Goal: Task Accomplishment & Management: Manage account settings

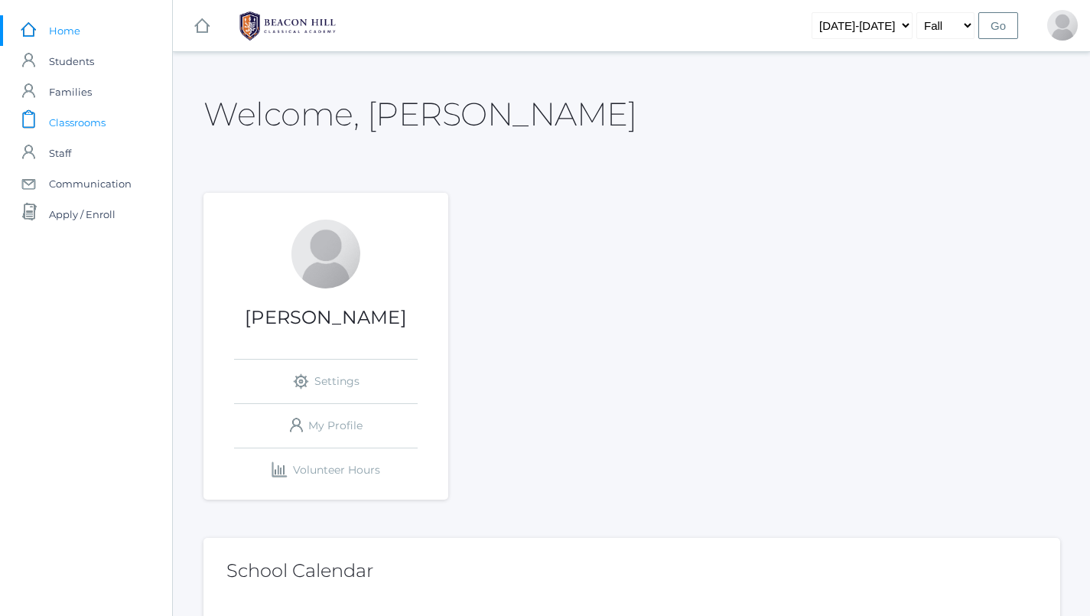
click at [86, 110] on span "Classrooms" at bounding box center [77, 122] width 57 height 31
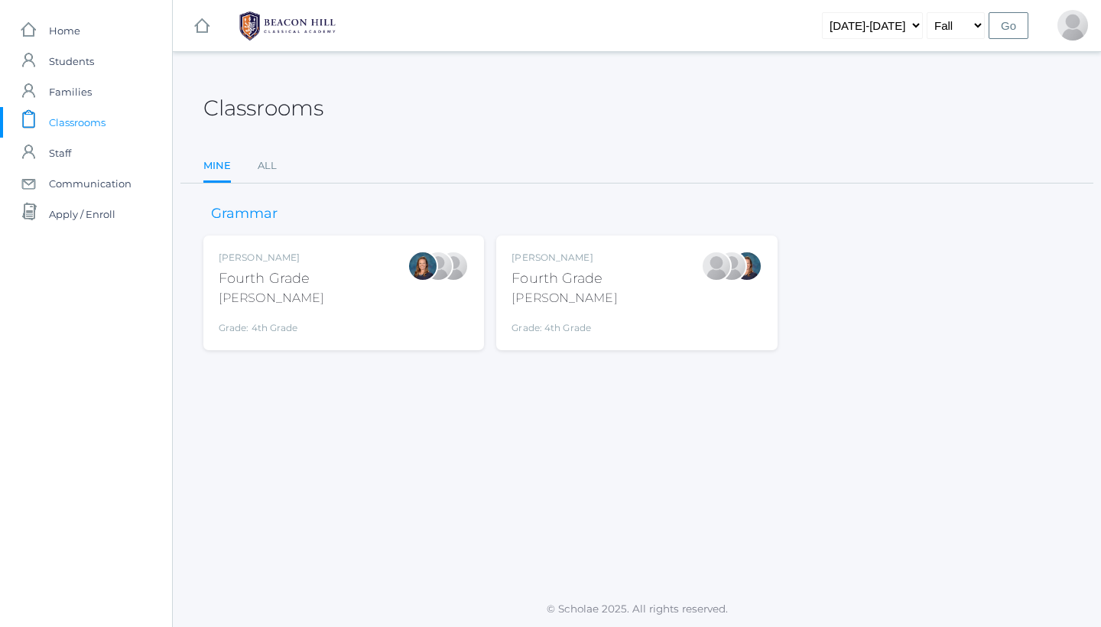
click at [595, 291] on div "[PERSON_NAME]" at bounding box center [565, 298] width 106 height 18
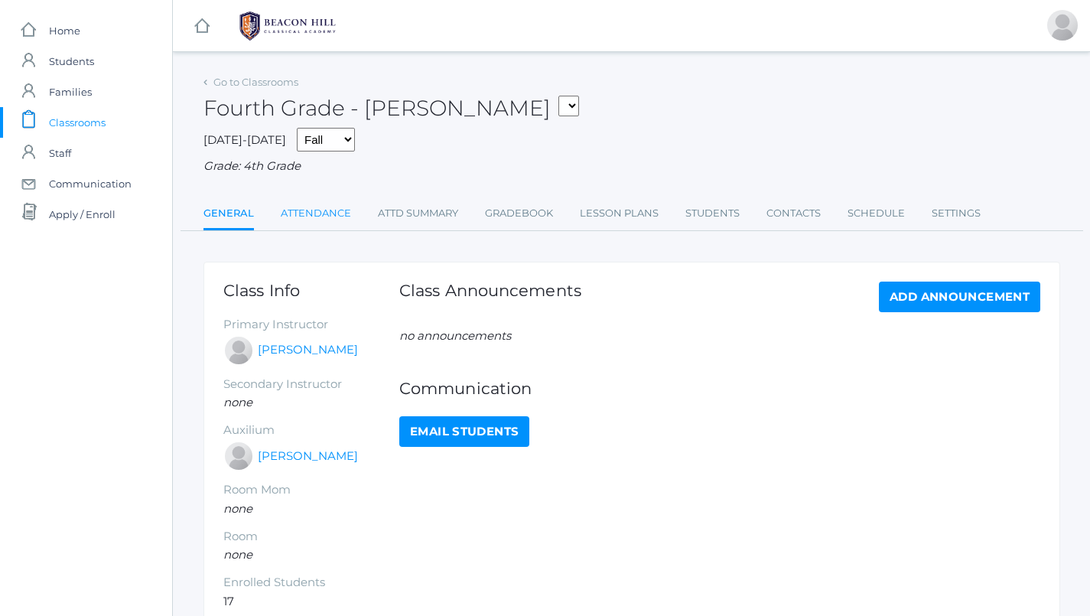
click at [320, 200] on link "Attendance" at bounding box center [316, 213] width 70 height 31
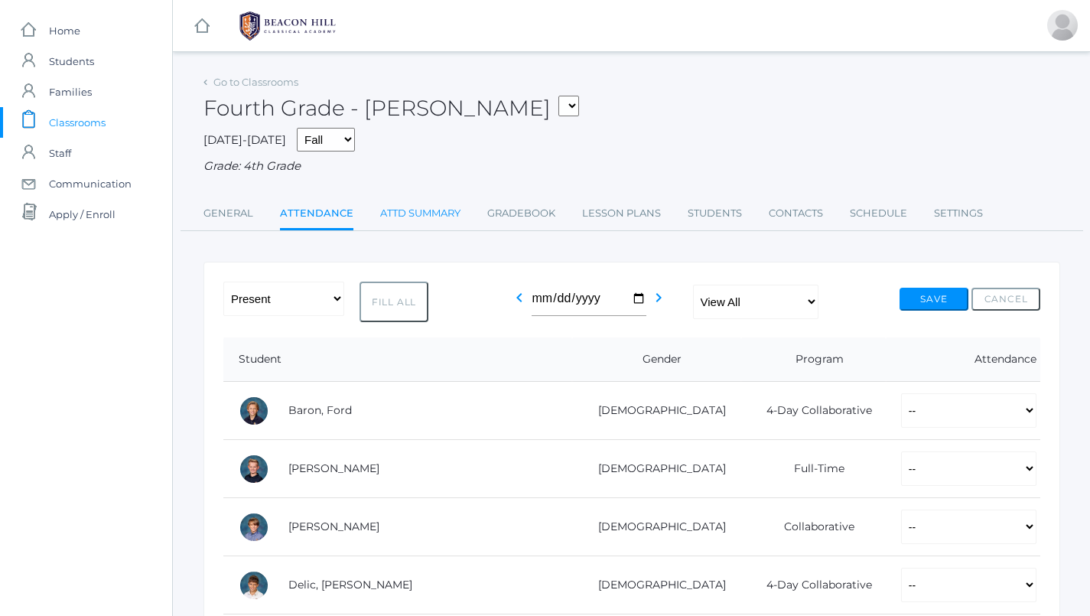
click at [418, 202] on link "Attd Summary" at bounding box center [420, 213] width 80 height 31
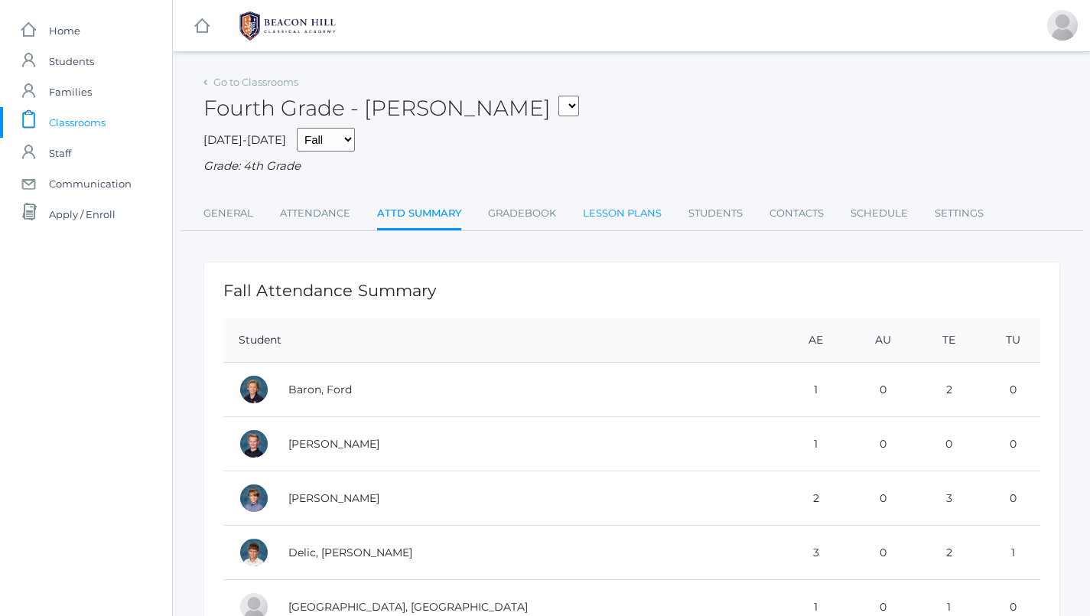
click at [628, 203] on link "Lesson Plans" at bounding box center [622, 213] width 79 height 31
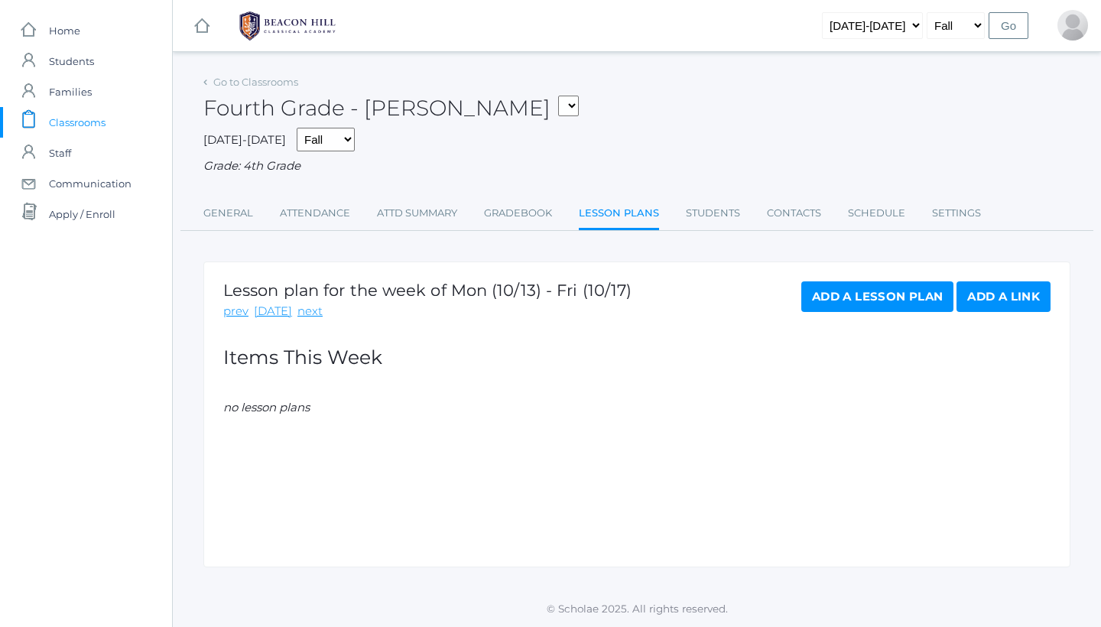
click at [62, 123] on span "Classrooms" at bounding box center [77, 122] width 57 height 31
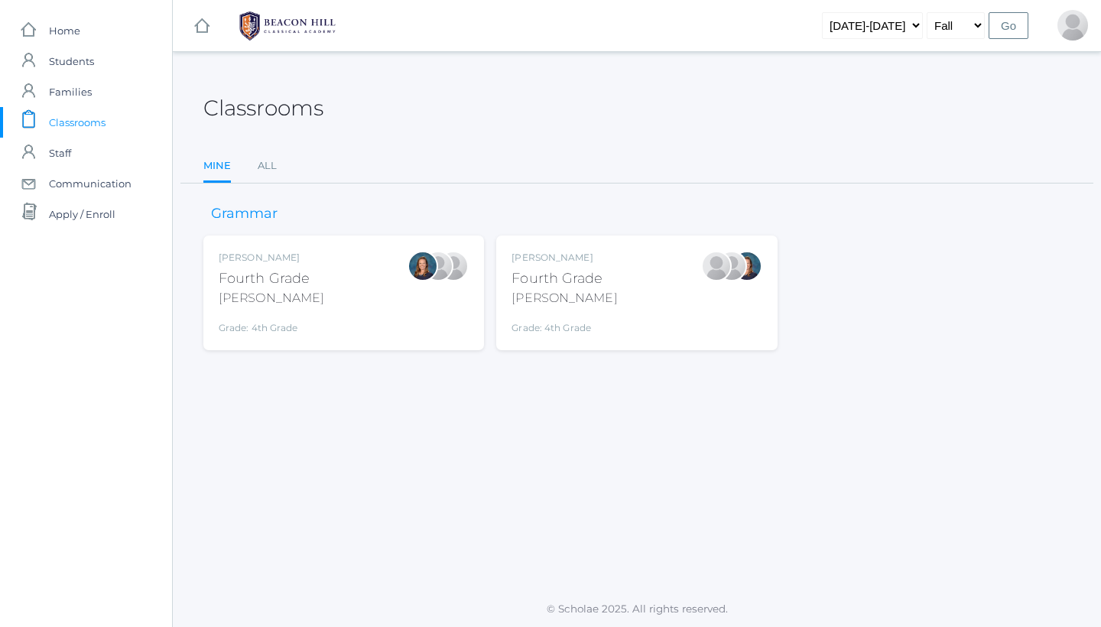
click at [322, 286] on div "Ellie Bradley Fourth Grade Bradley Grade: 4th Grade 04LA" at bounding box center [344, 293] width 250 height 84
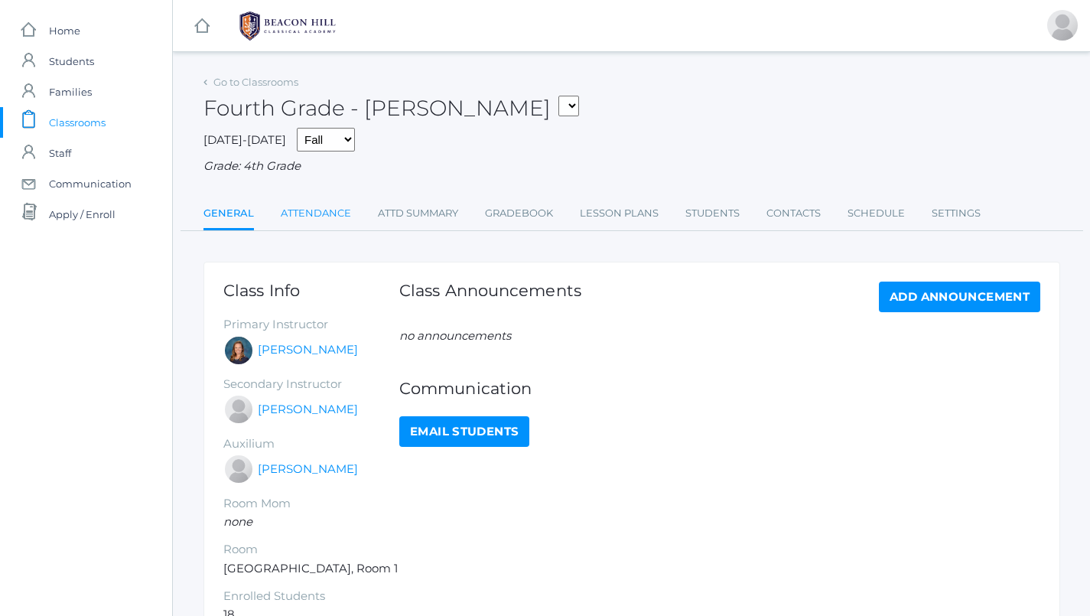
click at [329, 200] on link "Attendance" at bounding box center [316, 213] width 70 height 31
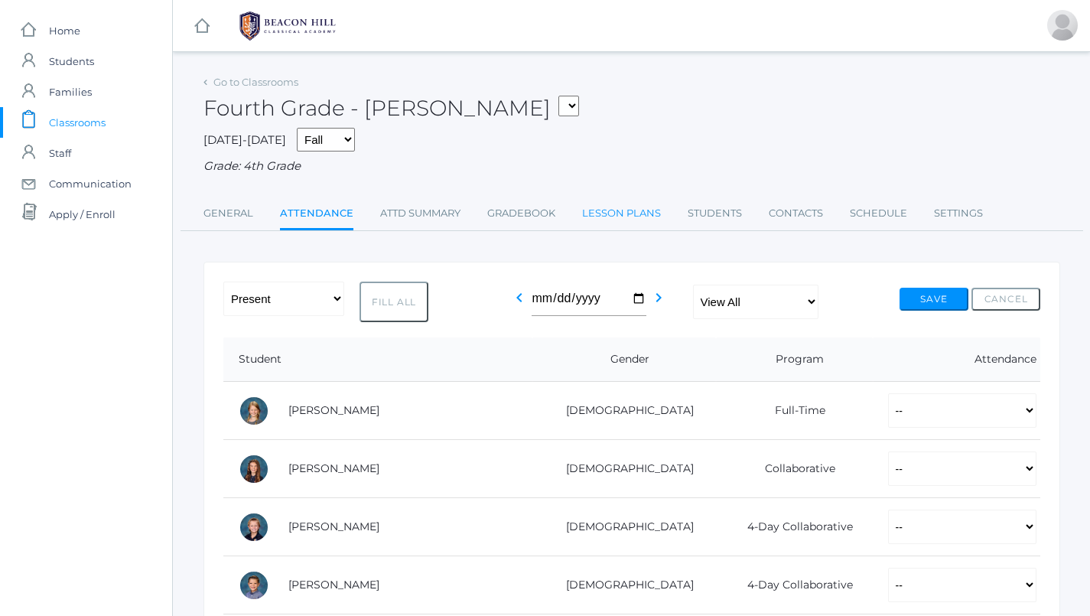
click at [624, 201] on link "Lesson Plans" at bounding box center [621, 213] width 79 height 31
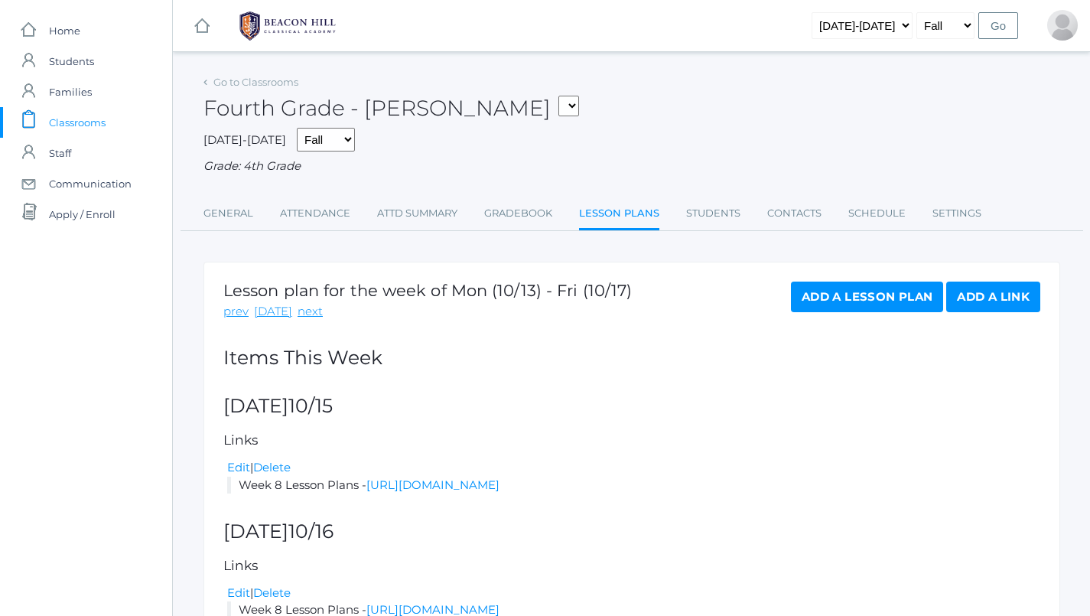
scroll to position [54, 0]
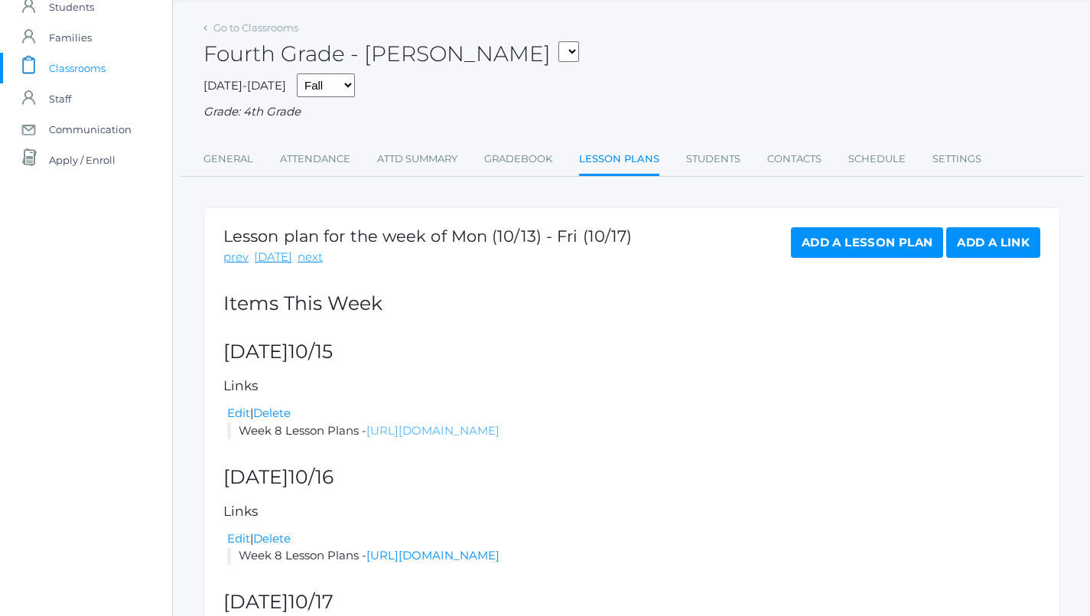
click at [480, 423] on link "https://docs.google.com/document/d/16ACsQJ_1mIFPftrzJkeoy3GuJPH4cpGEplrOK2PZ2Mc…" at bounding box center [432, 430] width 133 height 15
click at [322, 156] on link "Attendance" at bounding box center [315, 159] width 70 height 31
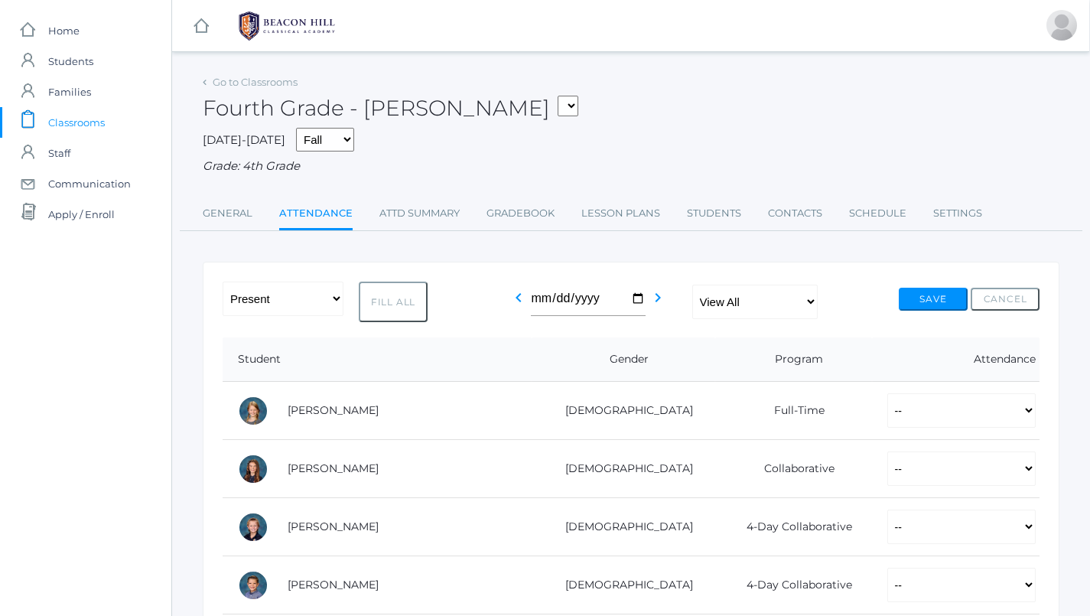
scroll to position [0, 1]
click at [73, 125] on span "Classrooms" at bounding box center [76, 122] width 57 height 31
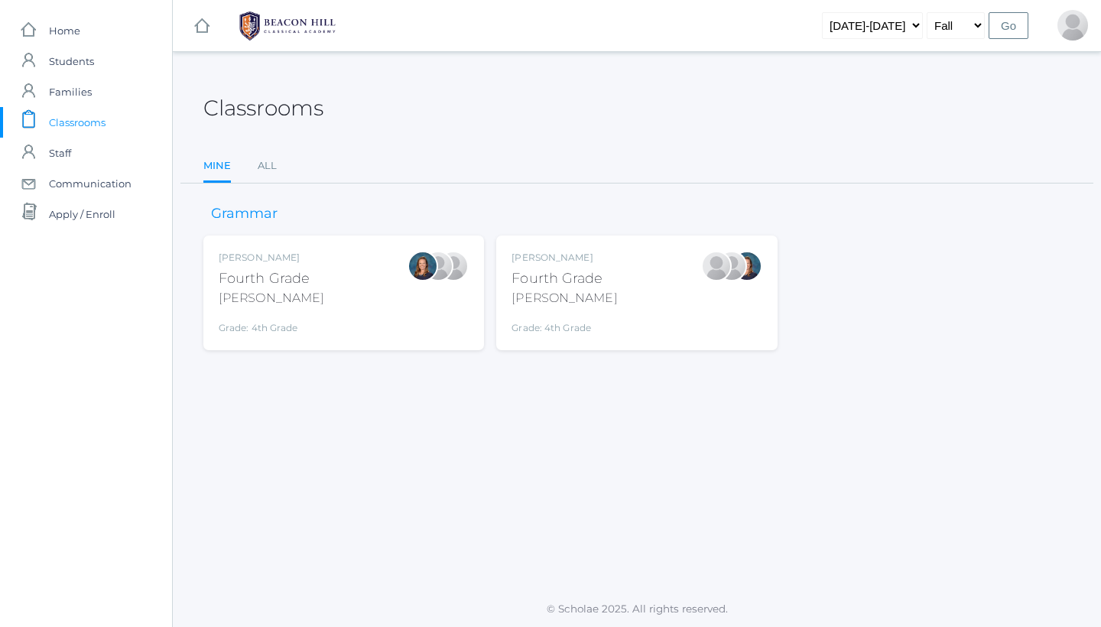
click at [287, 302] on div "Bradley" at bounding box center [272, 298] width 106 height 18
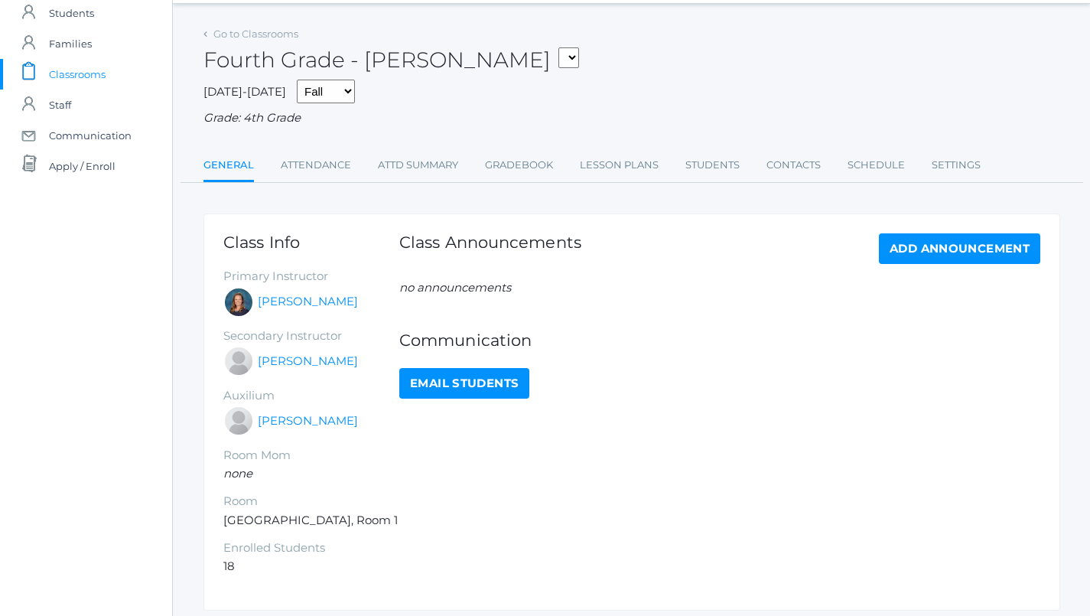
scroll to position [49, 0]
click at [619, 169] on link "Lesson Plans" at bounding box center [619, 164] width 79 height 31
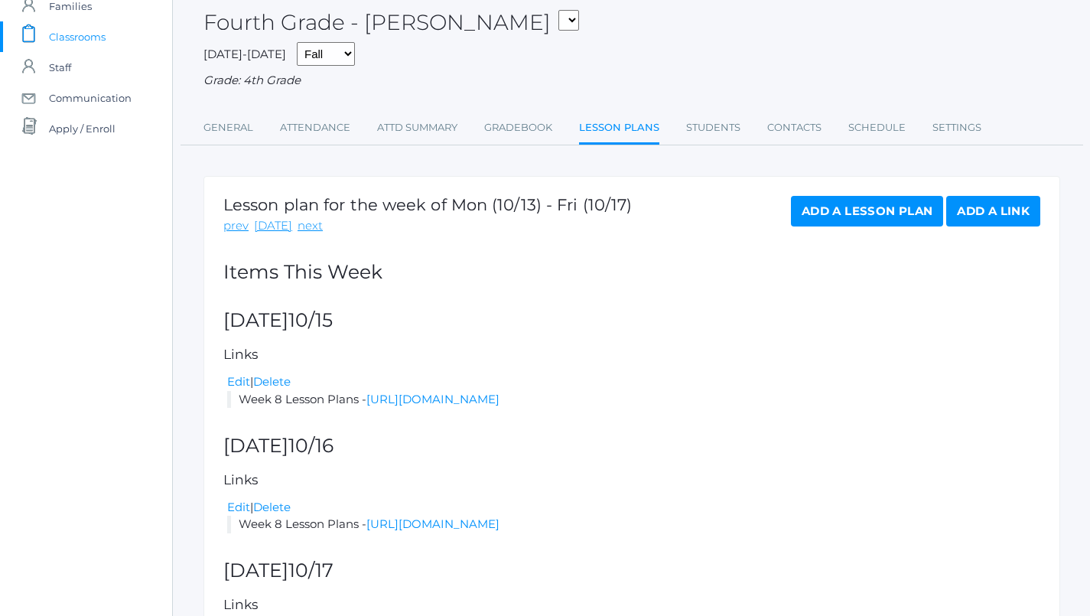
scroll to position [39, 0]
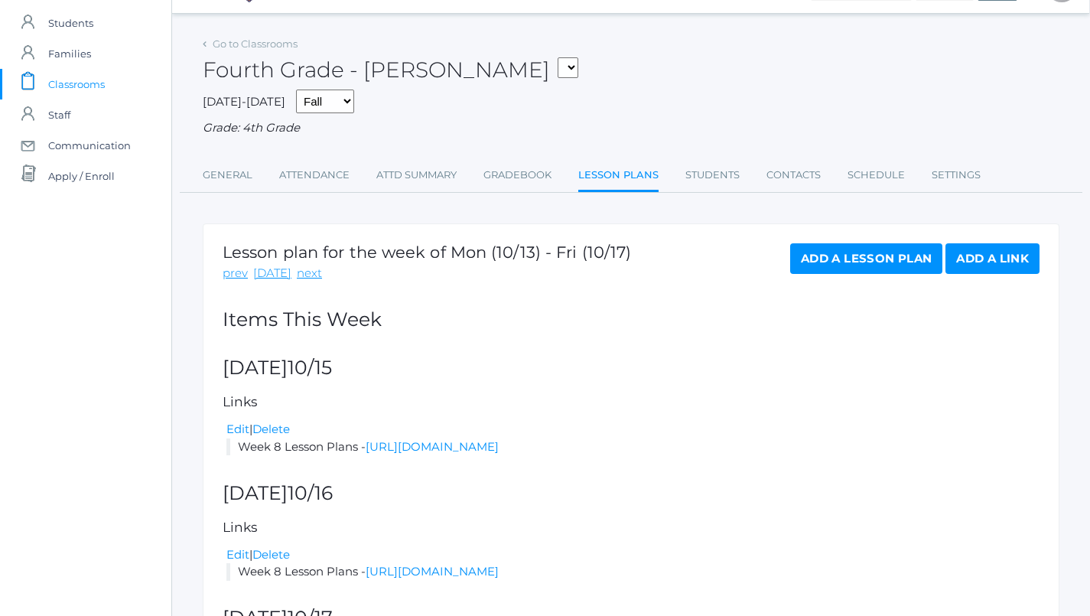
click at [774, 371] on h2 "Wednesday 10/15" at bounding box center [631, 367] width 817 height 21
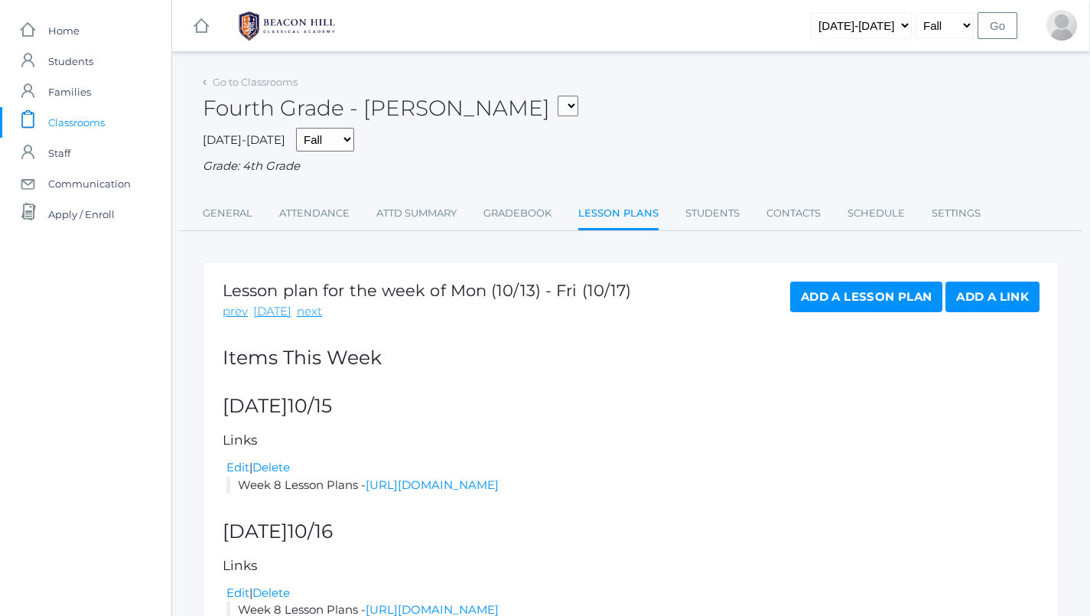
scroll to position [0, 1]
click at [104, 125] on span "Classrooms" at bounding box center [76, 122] width 57 height 31
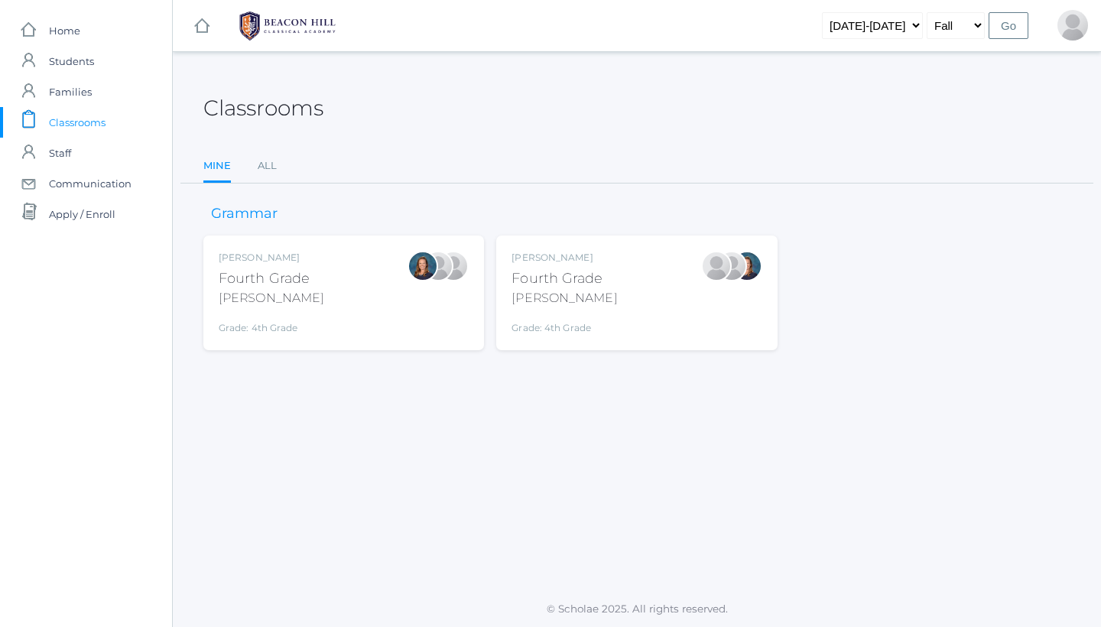
click at [544, 280] on div "Fourth Grade" at bounding box center [565, 278] width 106 height 21
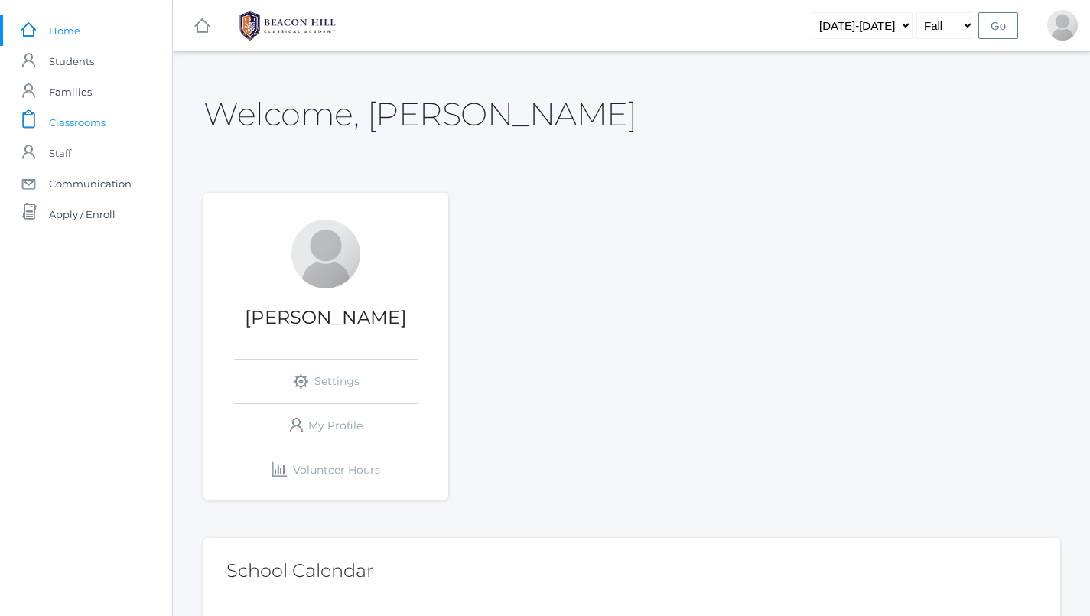
click at [109, 116] on link "icons/clipboard/plain Created with Sketch. Classrooms" at bounding box center [86, 122] width 172 height 31
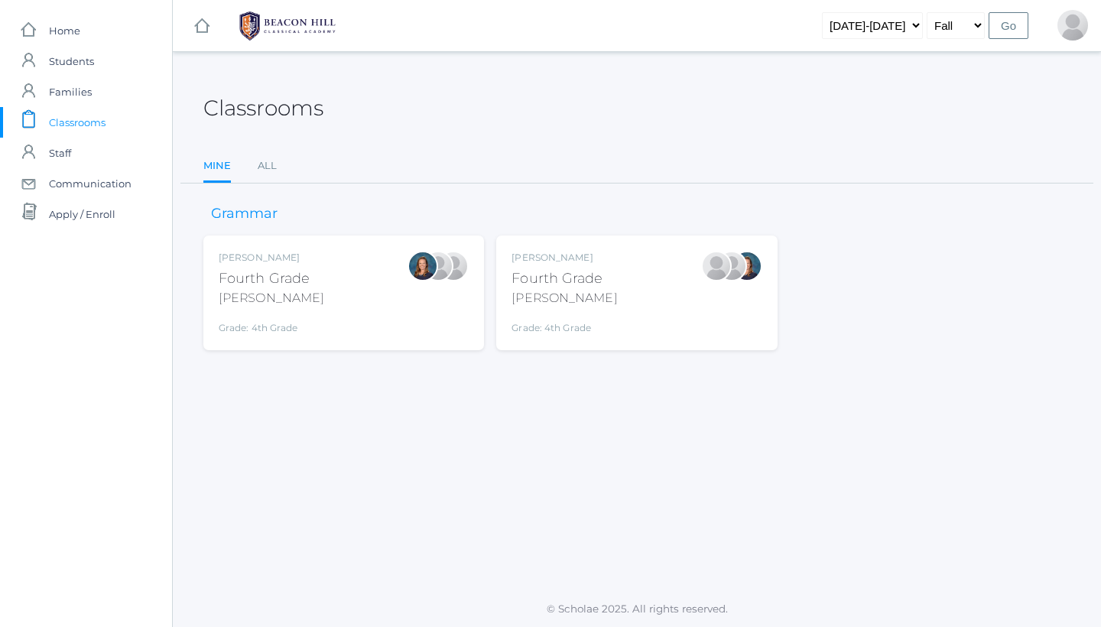
click at [598, 263] on div "[PERSON_NAME] Fourth Grade [PERSON_NAME] Grade: 4th Grade 04LA" at bounding box center [565, 293] width 106 height 84
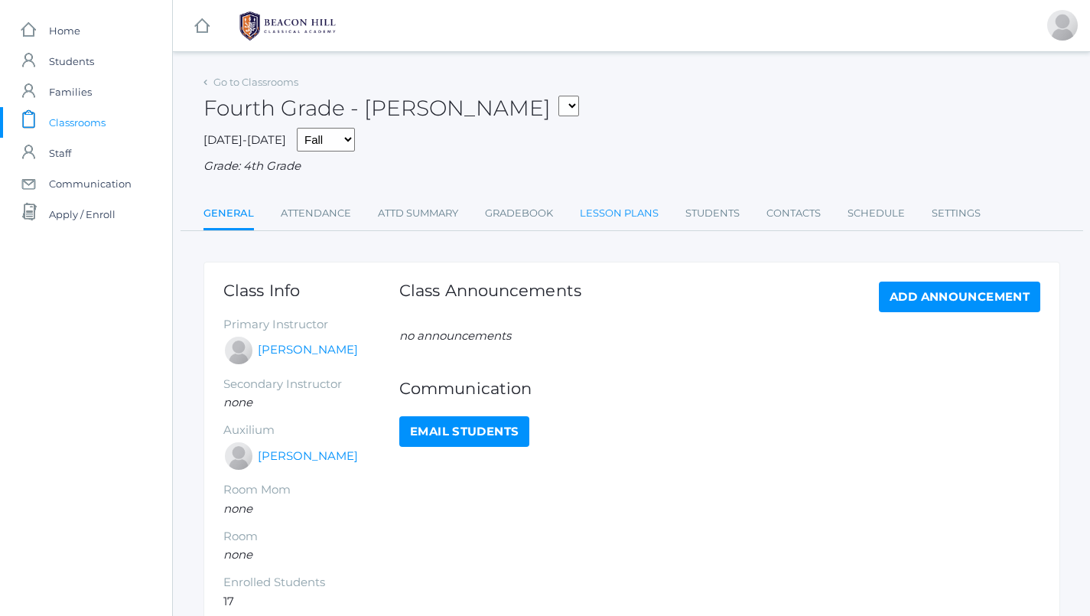
click at [615, 213] on link "Lesson Plans" at bounding box center [619, 213] width 79 height 31
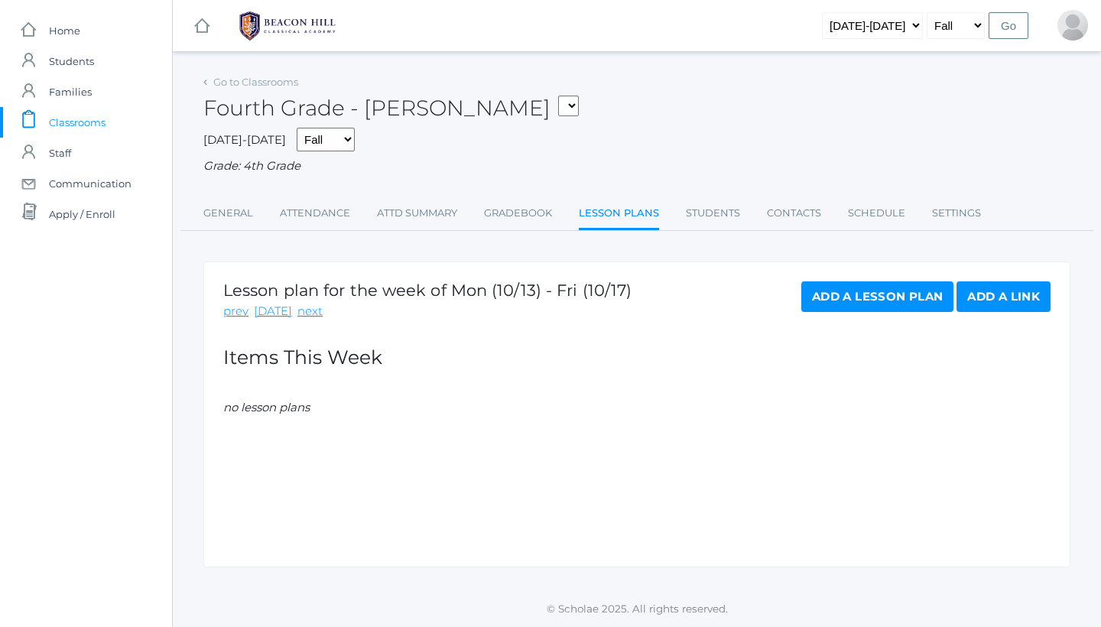
click at [1005, 282] on link "Add a Link" at bounding box center [1004, 296] width 94 height 31
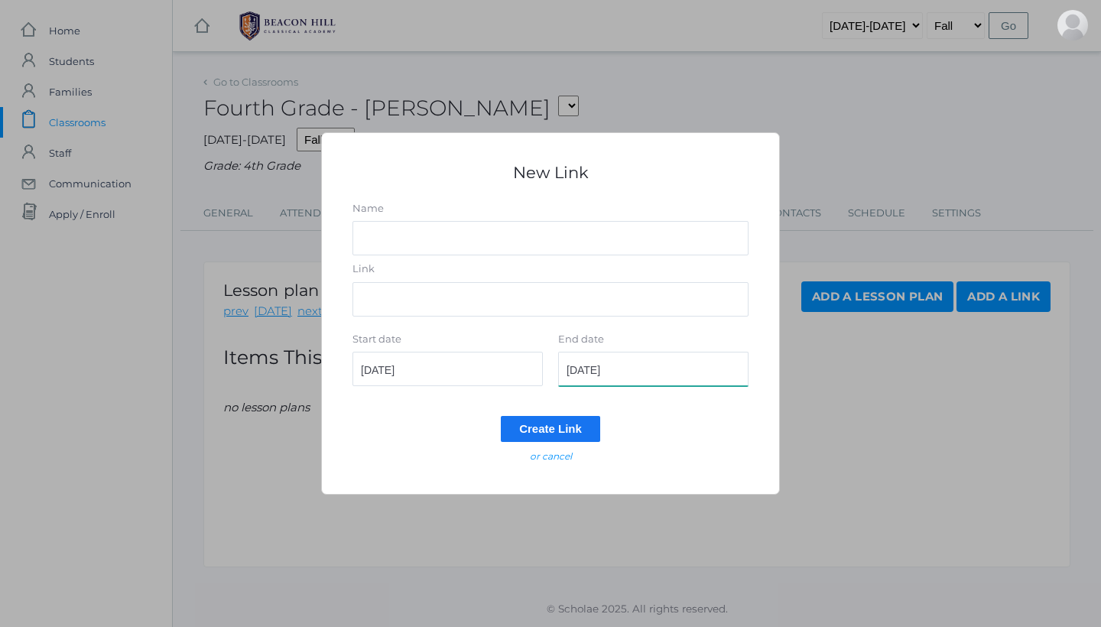
click at [632, 368] on input "[DATE]" at bounding box center [653, 369] width 190 height 34
type input "[DATE]"
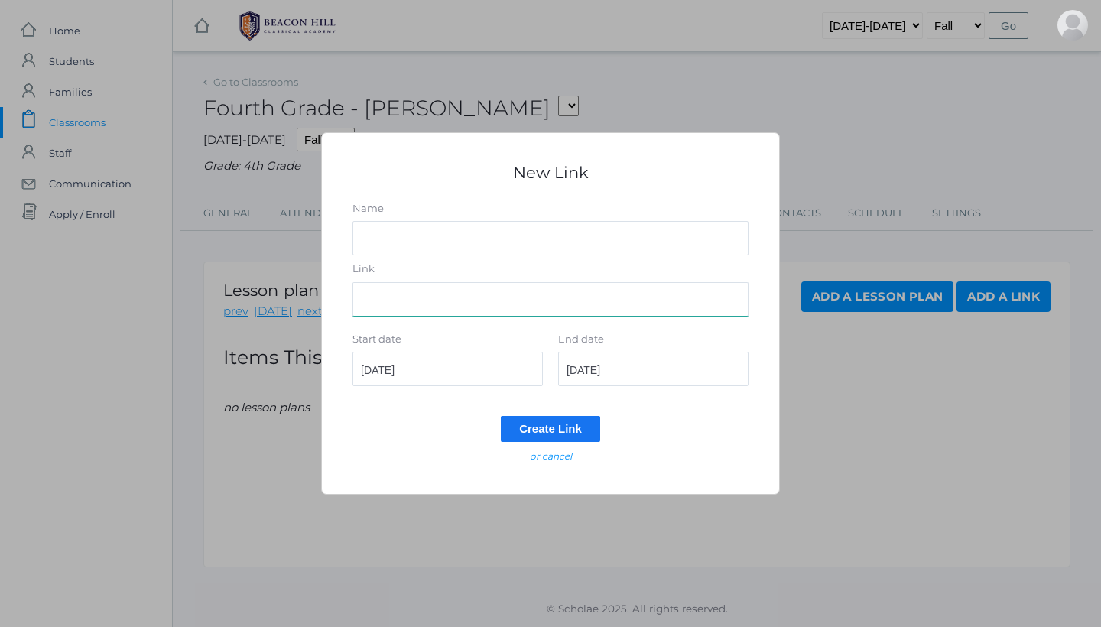
click at [535, 314] on input "Link" at bounding box center [551, 299] width 396 height 34
paste input "[URL][DOMAIN_NAME]"
type input "[URL][DOMAIN_NAME]"
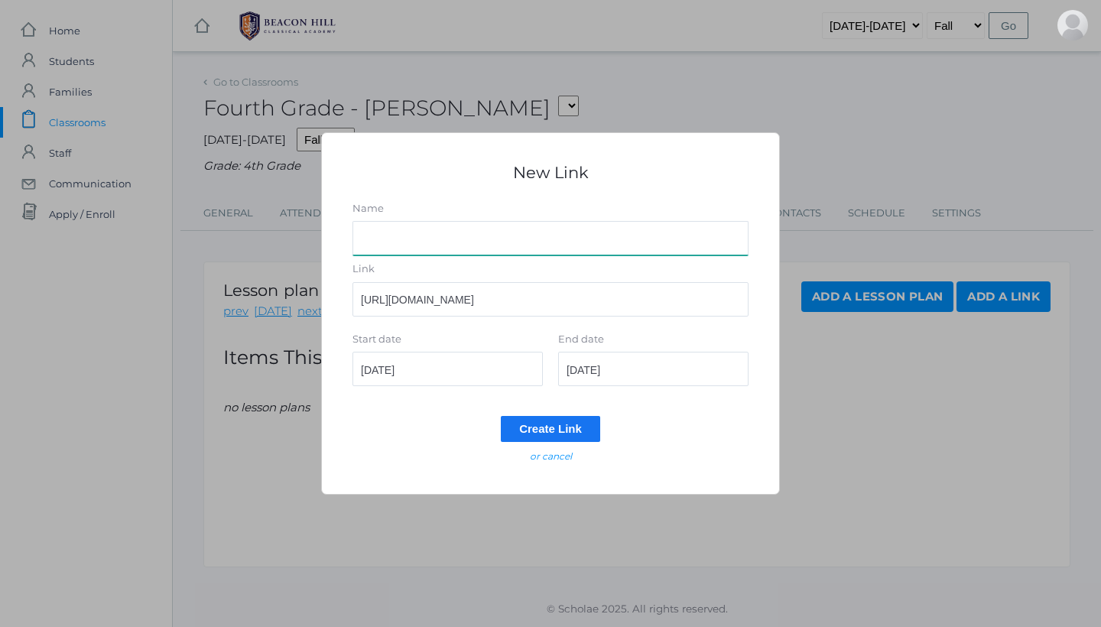
click at [509, 226] on input "Name" at bounding box center [551, 238] width 396 height 34
type input "Week 8"
click at [564, 426] on input "Create Link" at bounding box center [550, 428] width 99 height 25
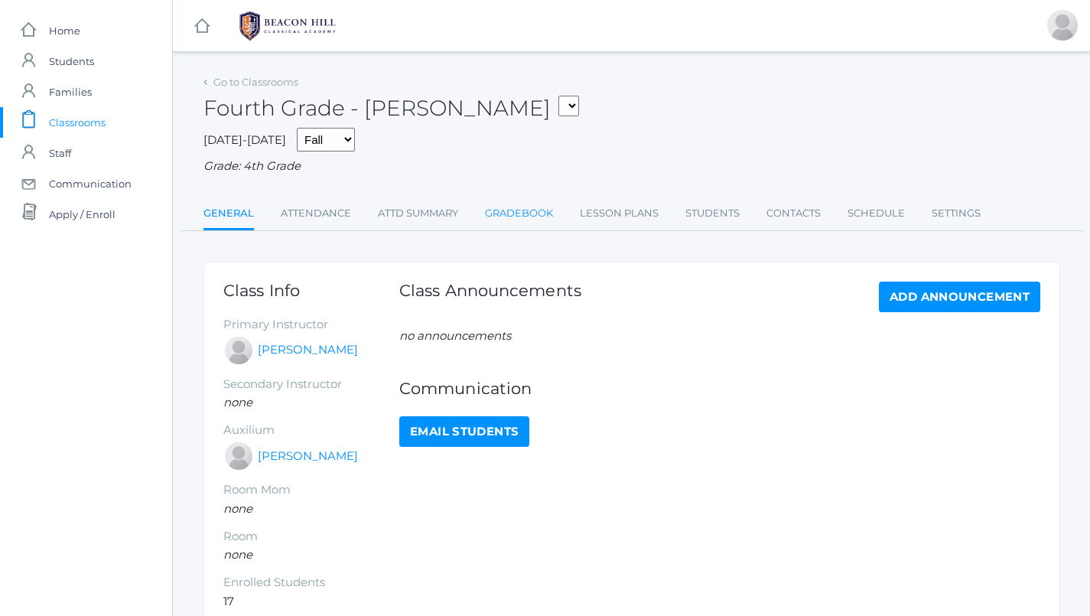
click at [506, 212] on link "Gradebook" at bounding box center [519, 213] width 68 height 31
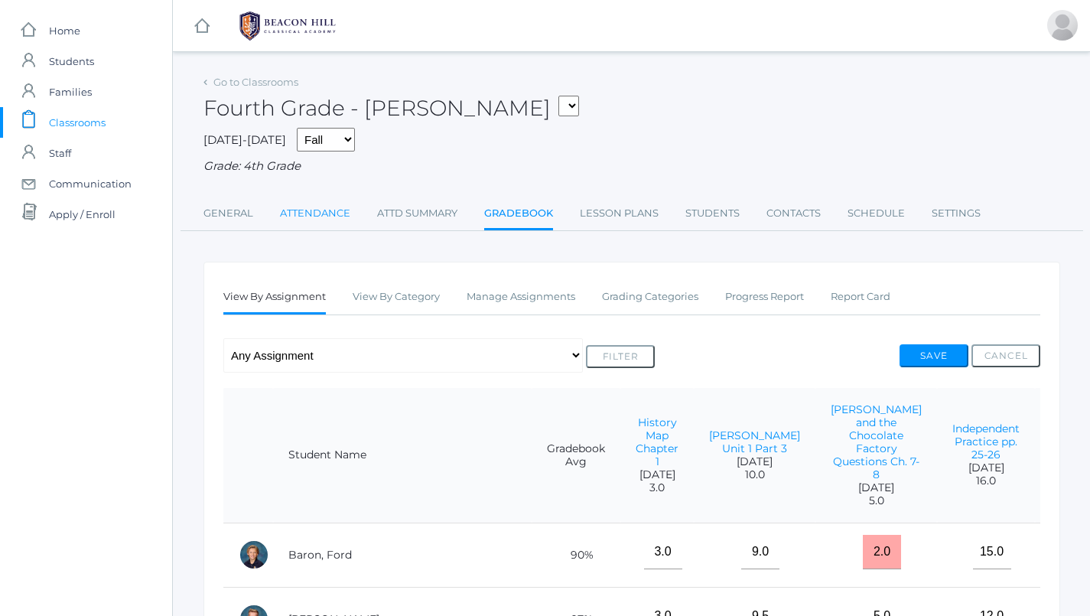
click at [346, 217] on link "Attendance" at bounding box center [315, 213] width 70 height 31
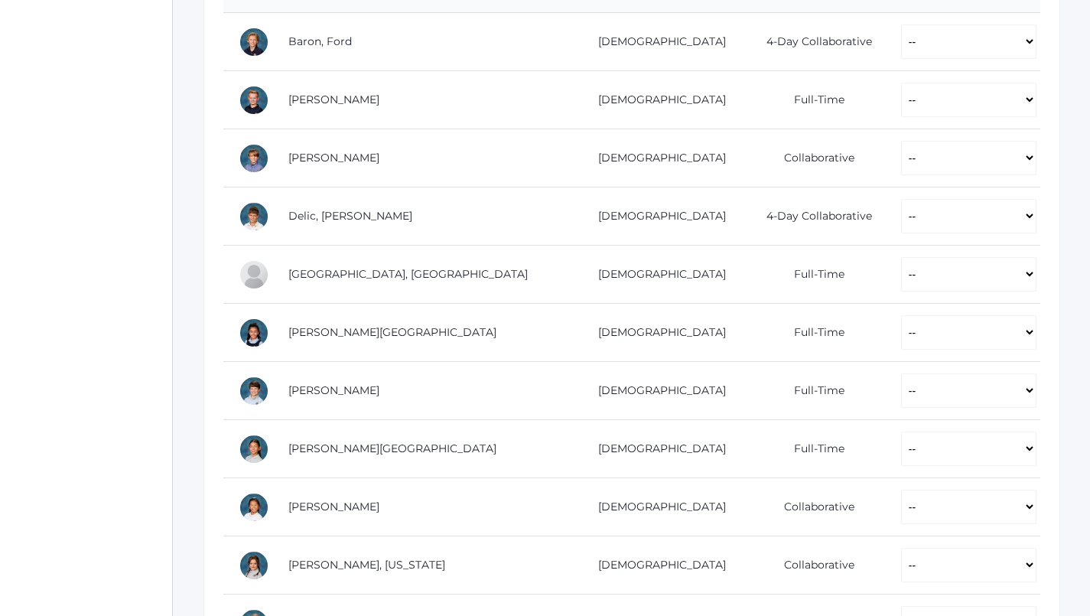
scroll to position [339, 0]
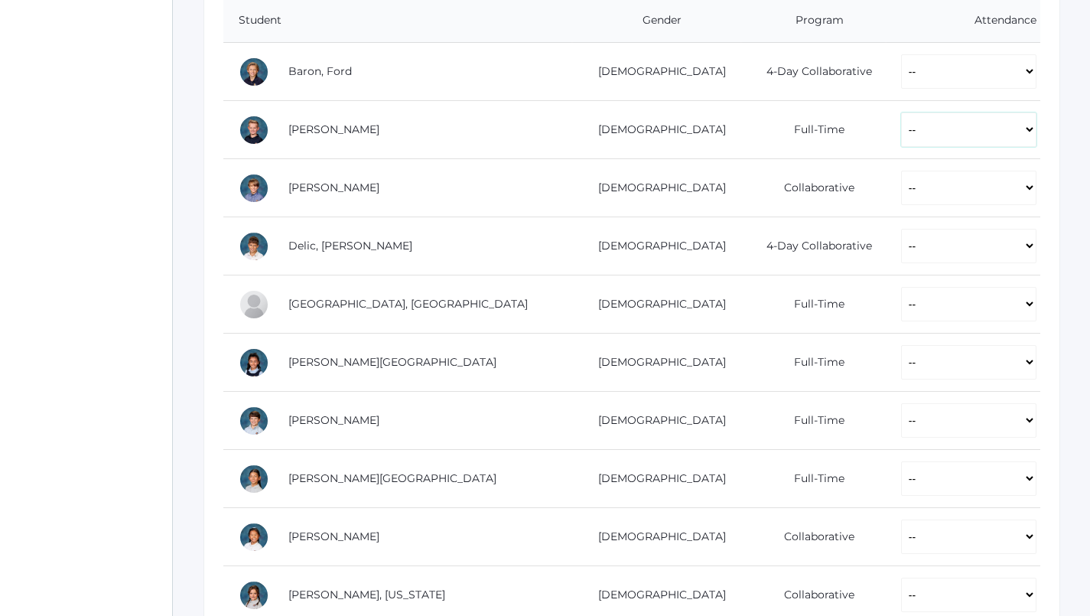
select select "P"
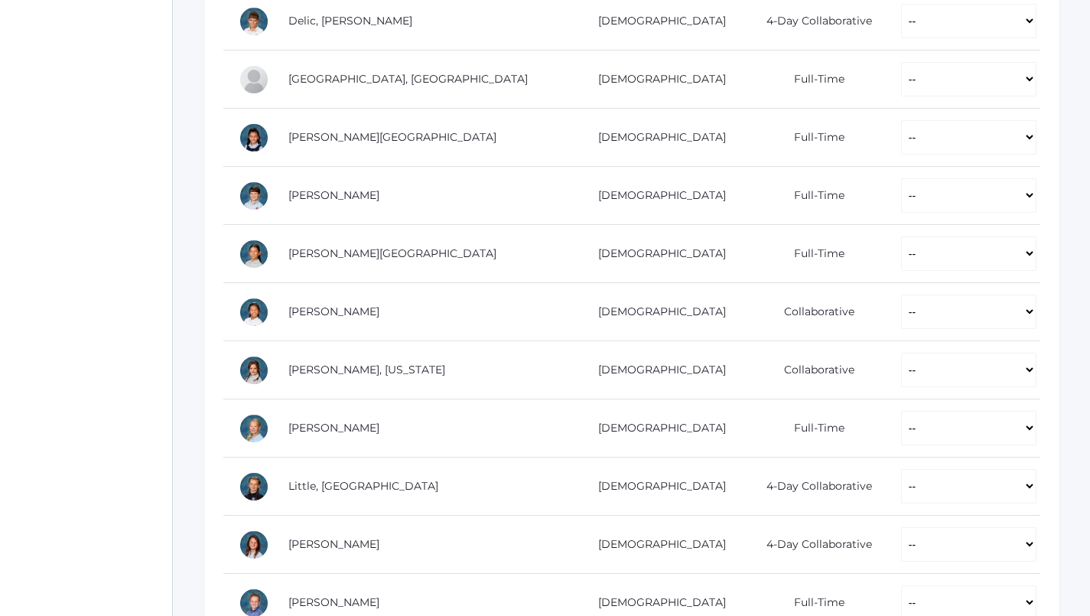
scroll to position [637, 0]
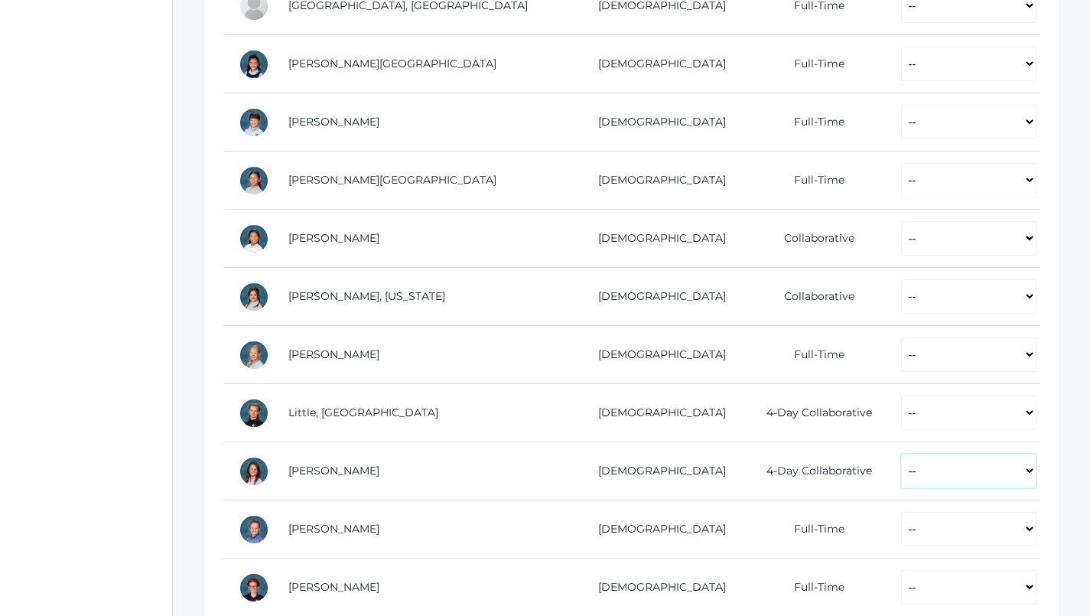
select select "P"
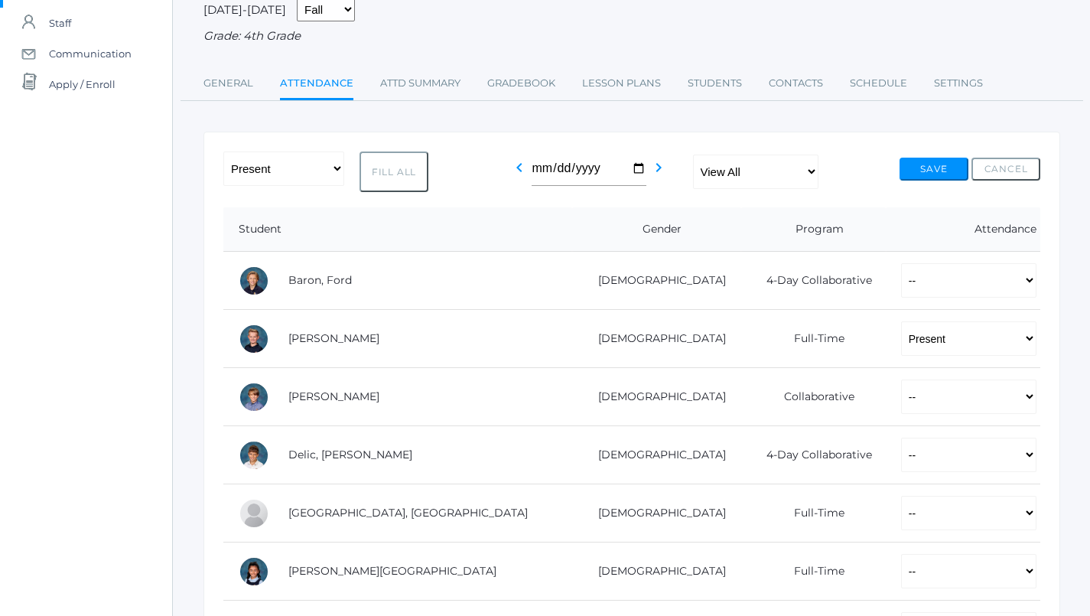
scroll to position [130, 1]
select select "P"
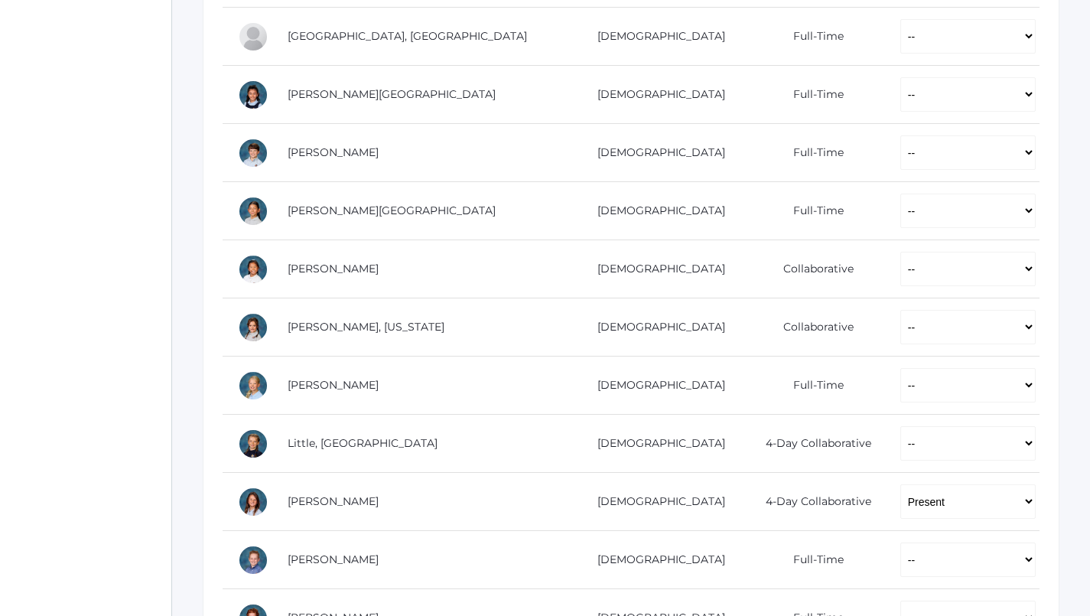
scroll to position [761, 1]
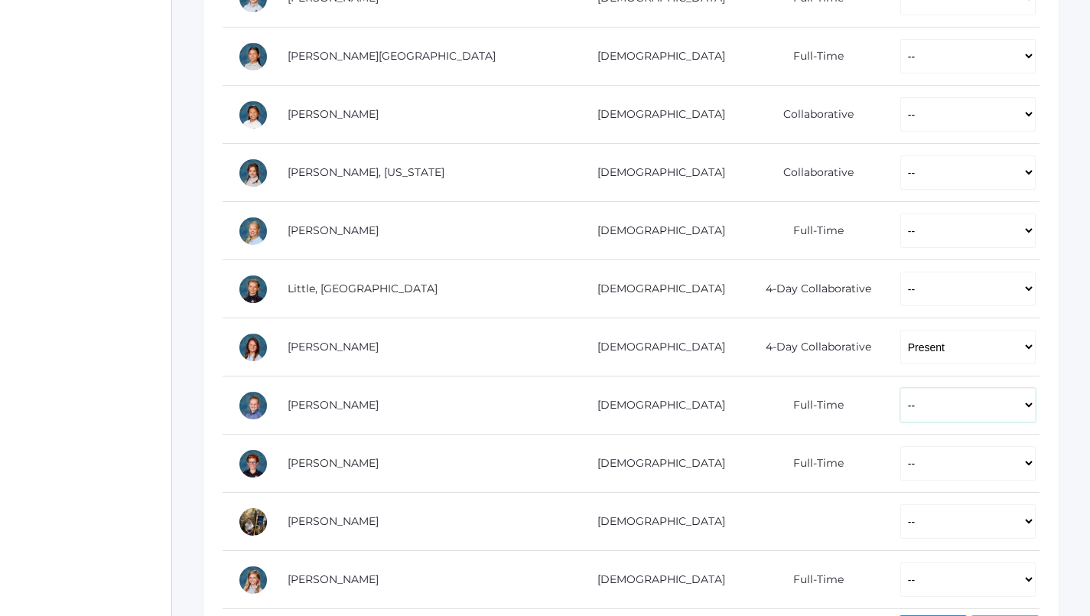
select select "P"
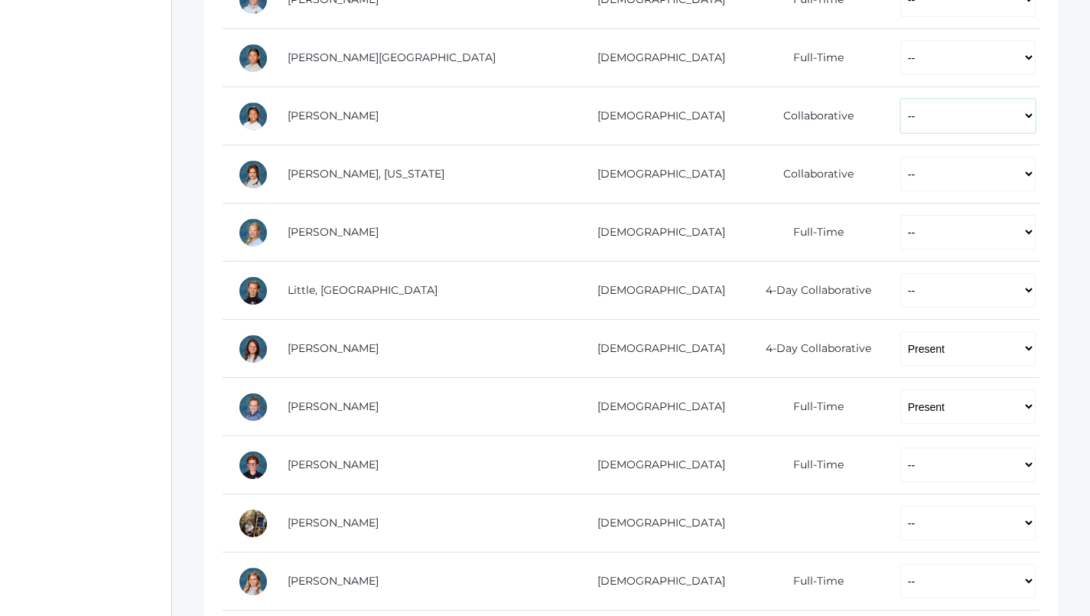
select select "P"
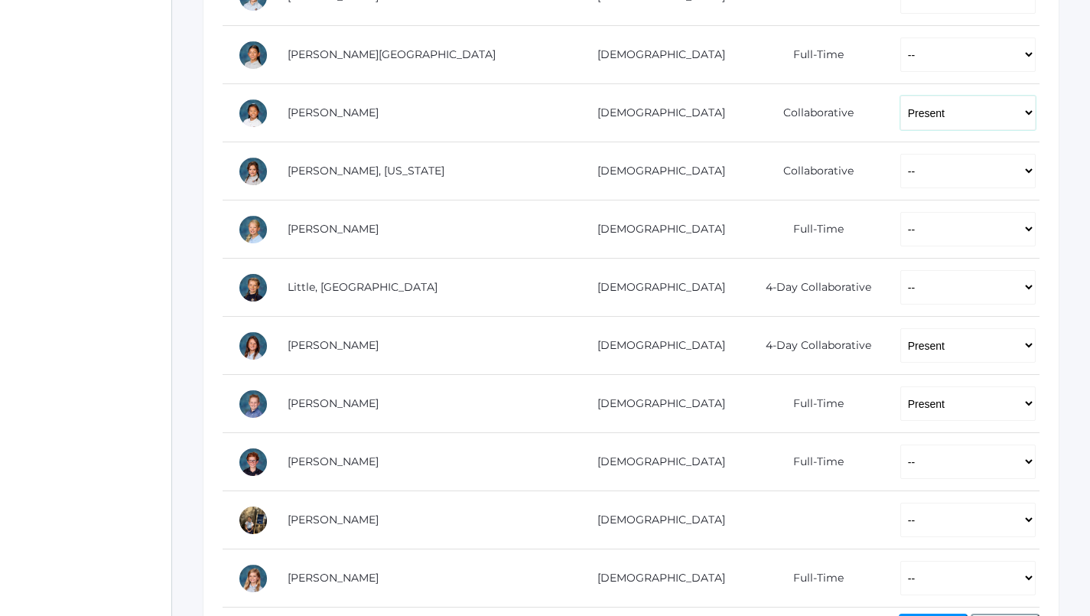
scroll to position [799, 0]
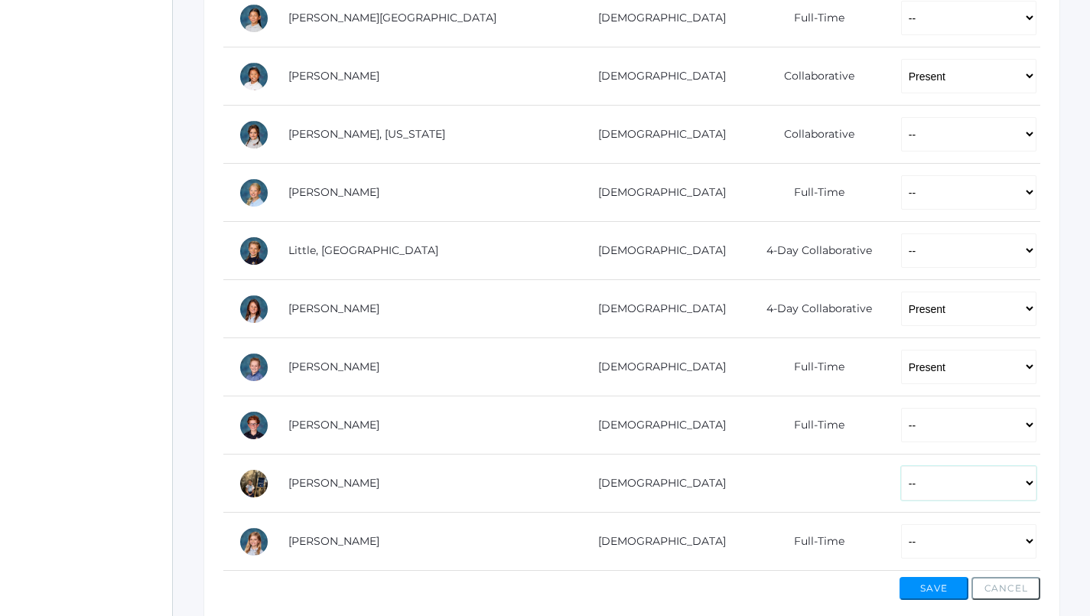
select select "P"
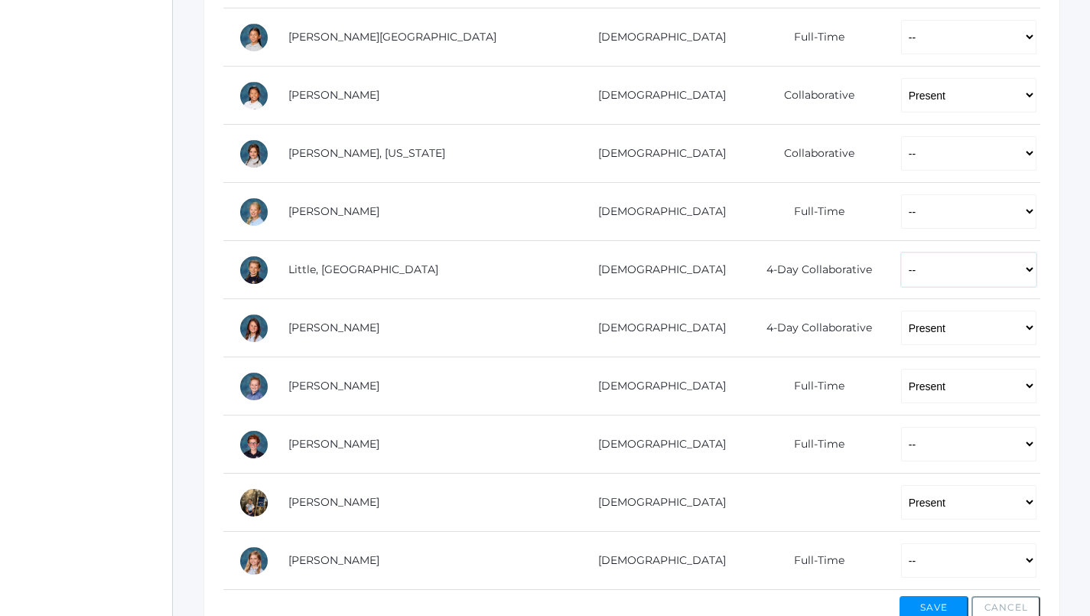
select select "P"
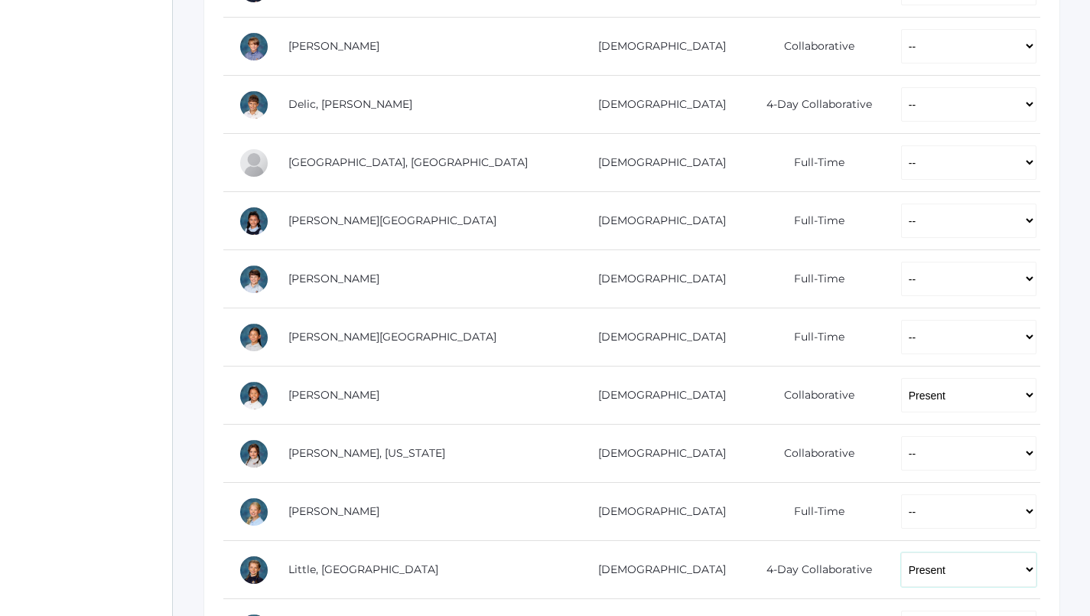
scroll to position [536, 0]
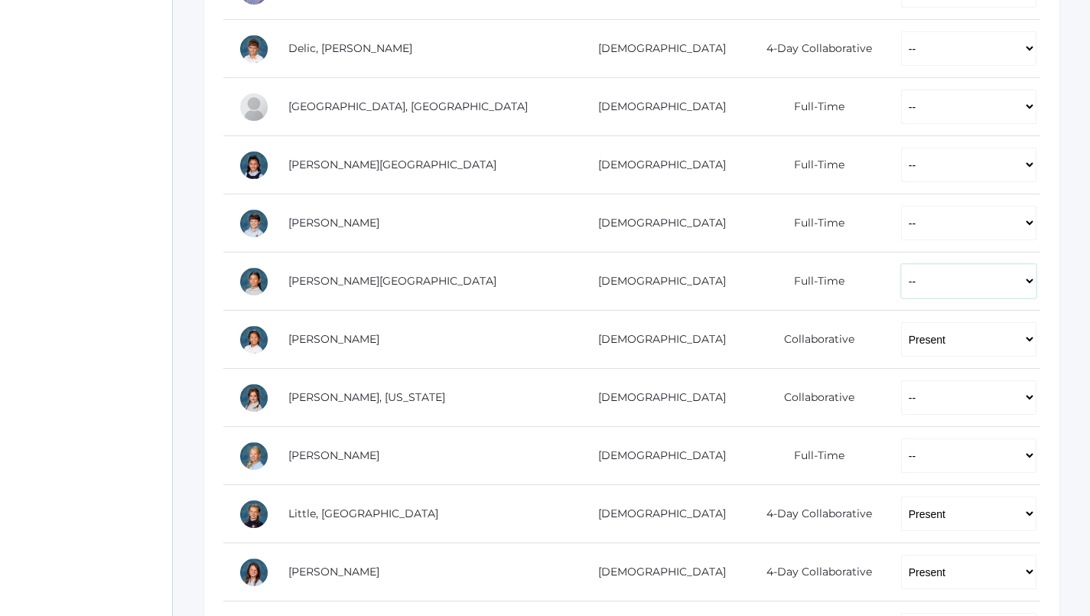
select select "P"
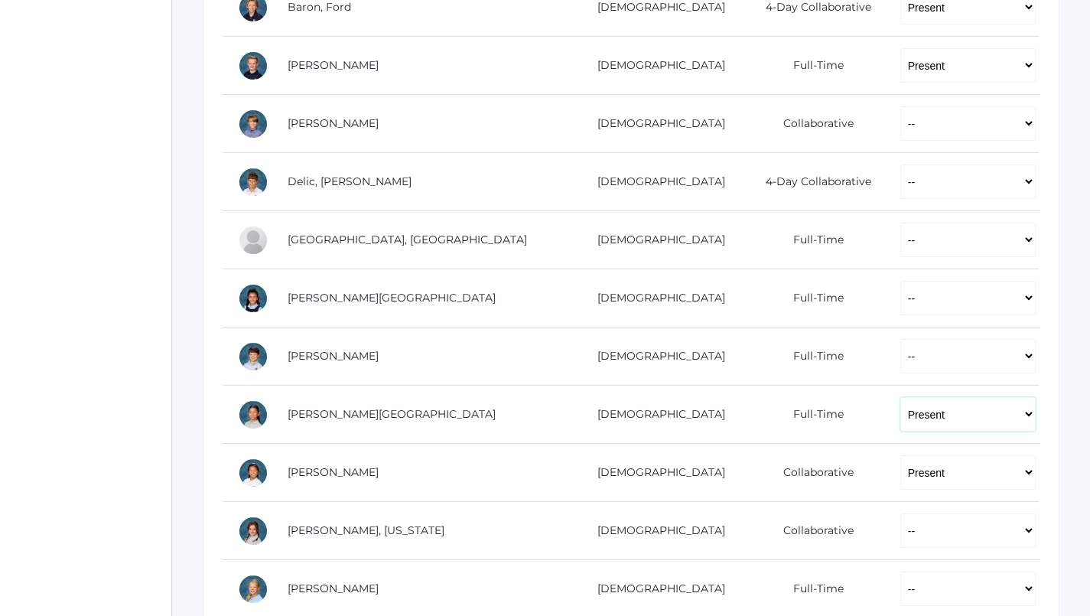
scroll to position [403, 1]
select select "P"
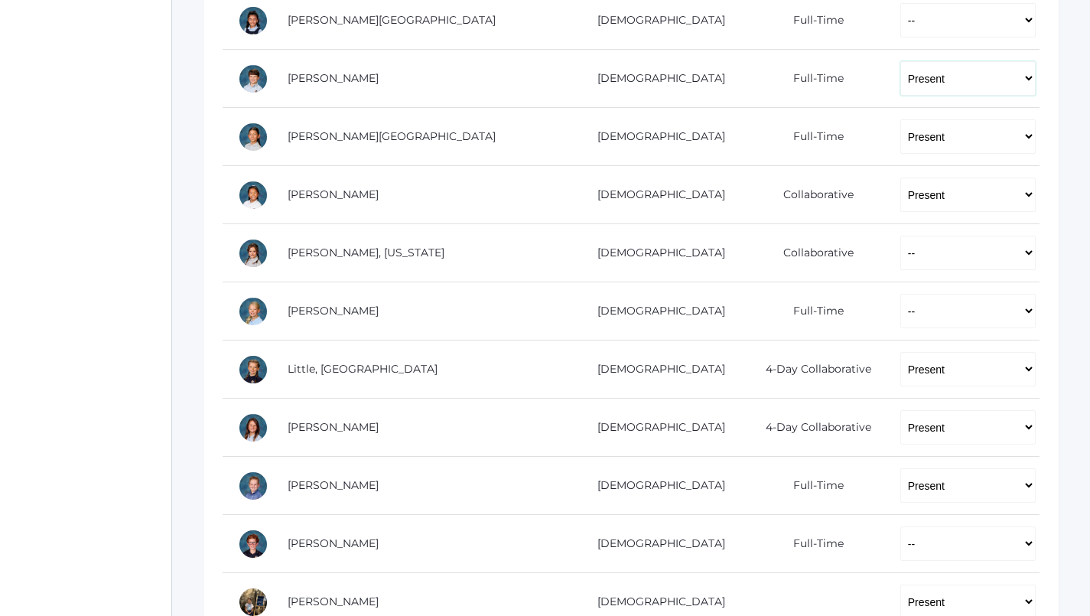
scroll to position [679, 1]
select select "P"
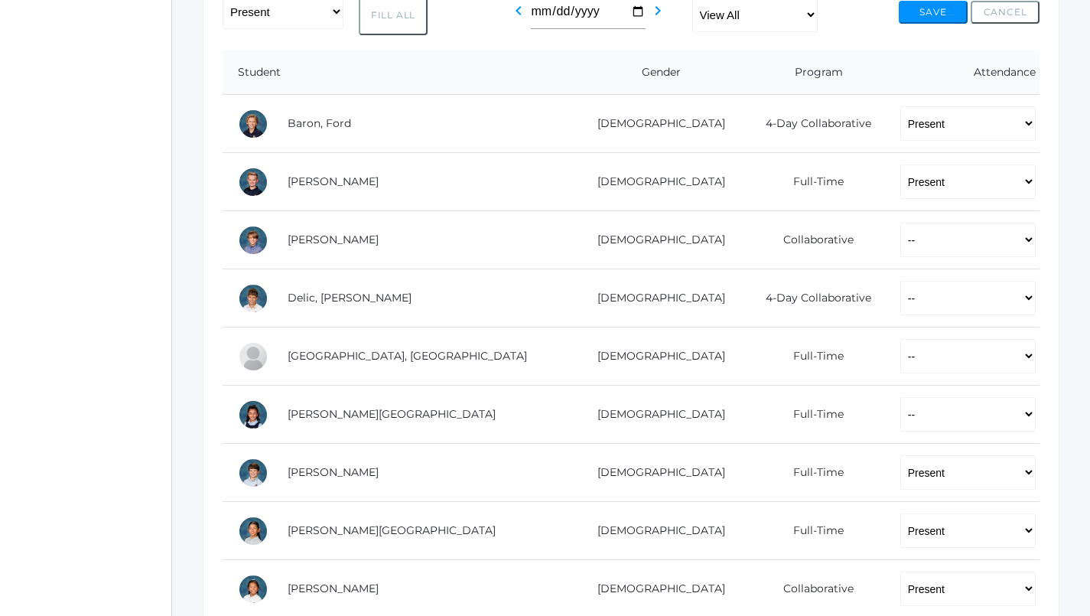
scroll to position [305, 1]
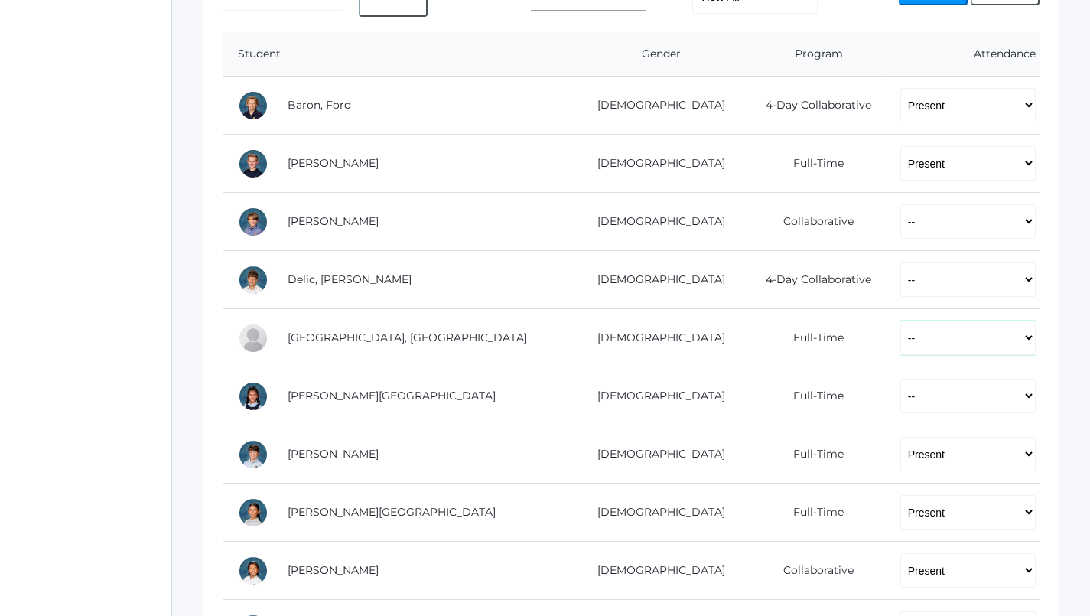
select select "P"
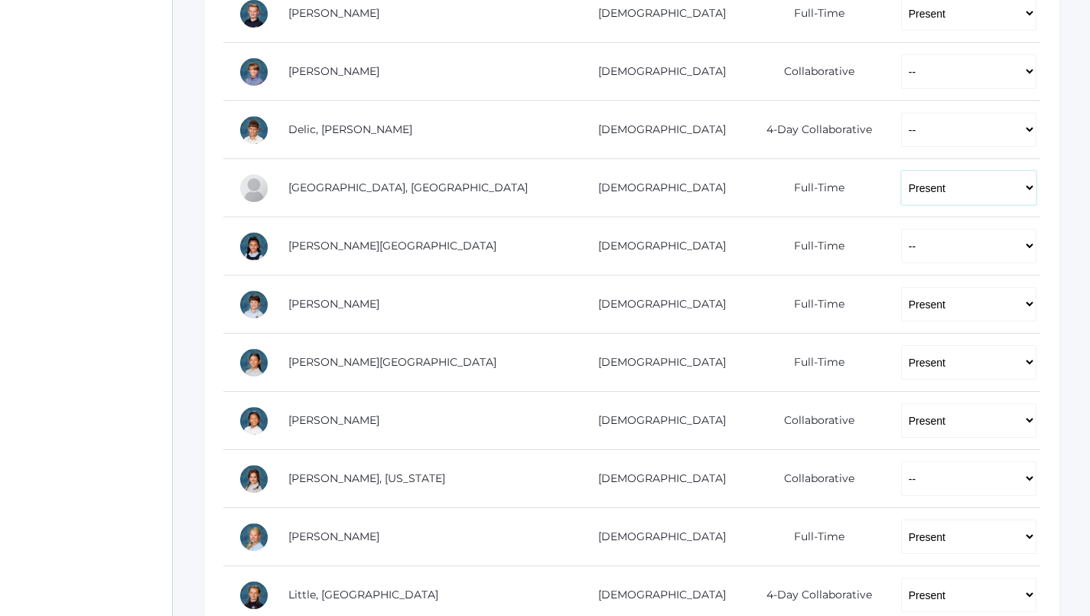
scroll to position [535, 0]
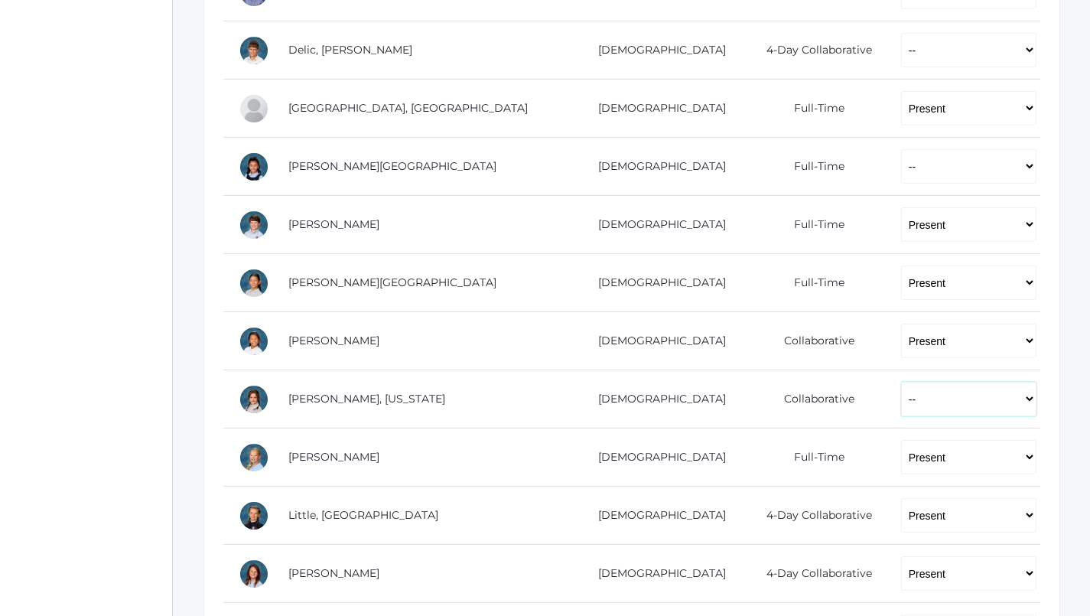
select select "P"
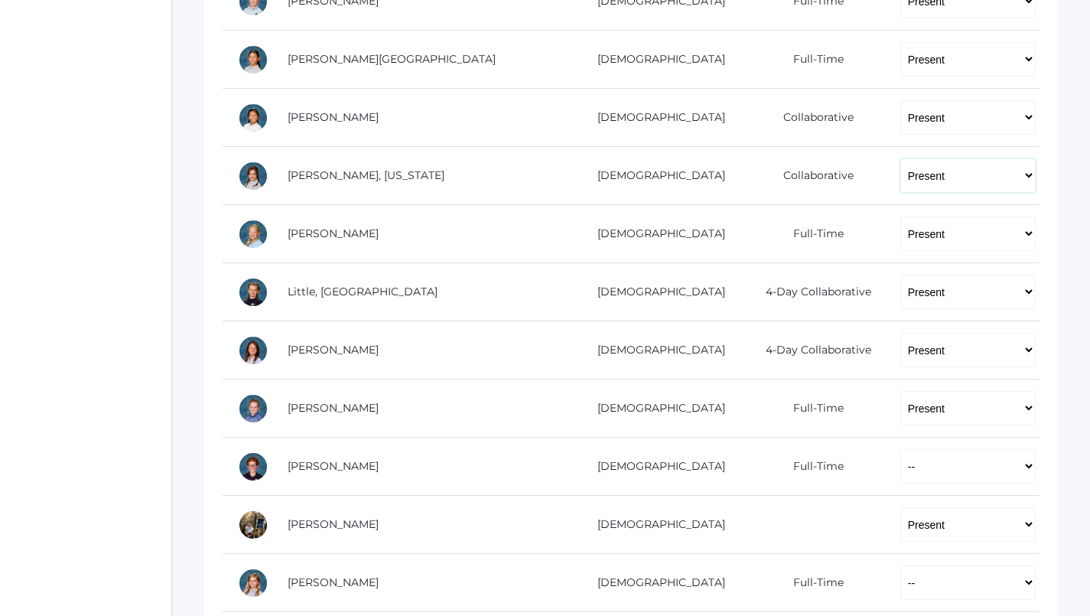
scroll to position [807, 1]
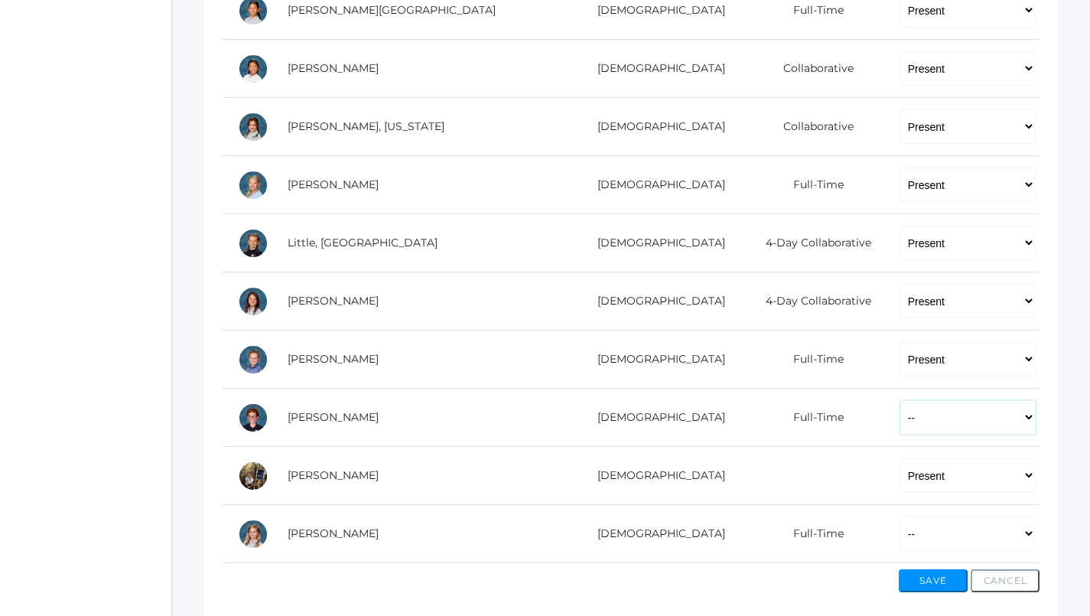
select select "P"
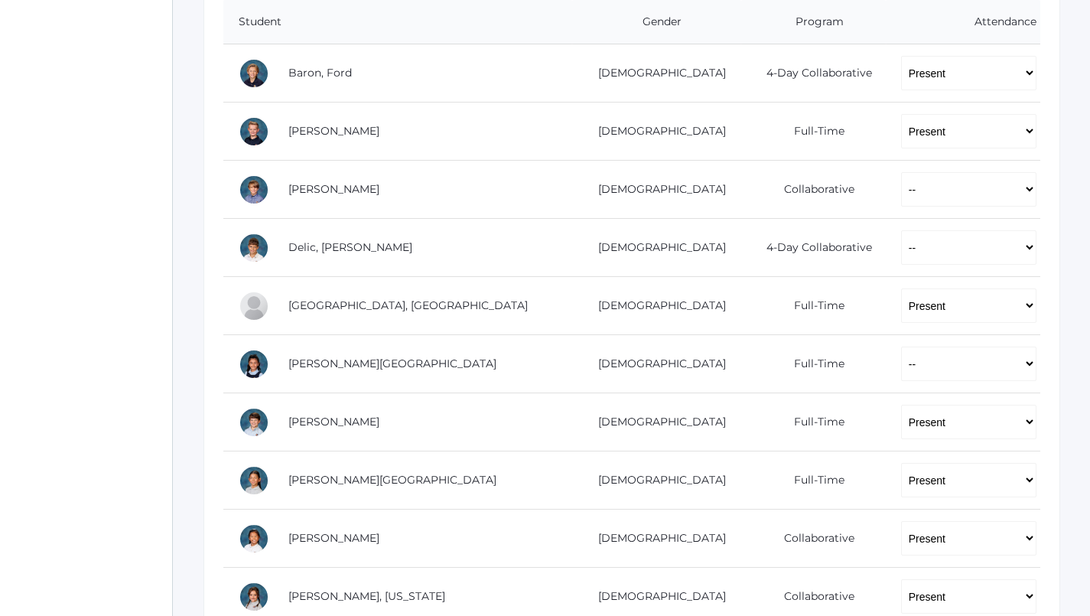
scroll to position [336, 0]
select select "P"
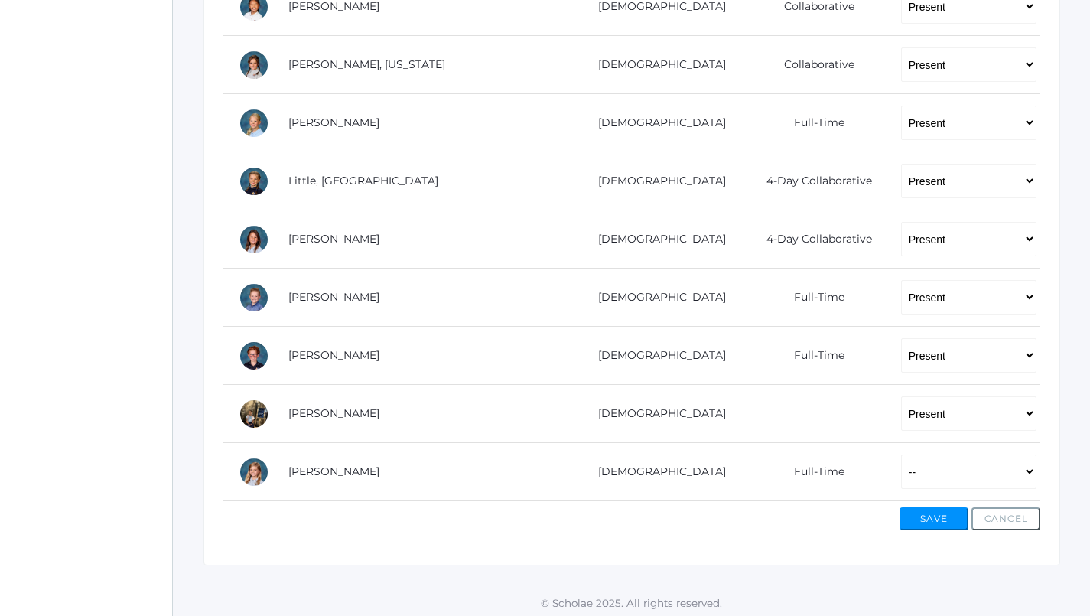
scroll to position [868, 0]
select select "AU"
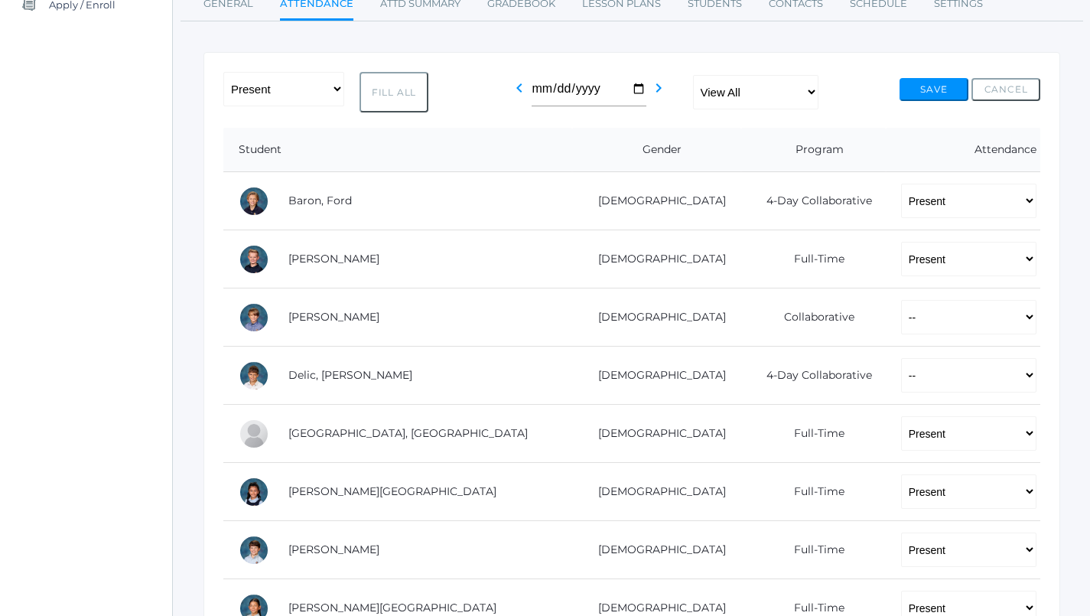
scroll to position [183, 0]
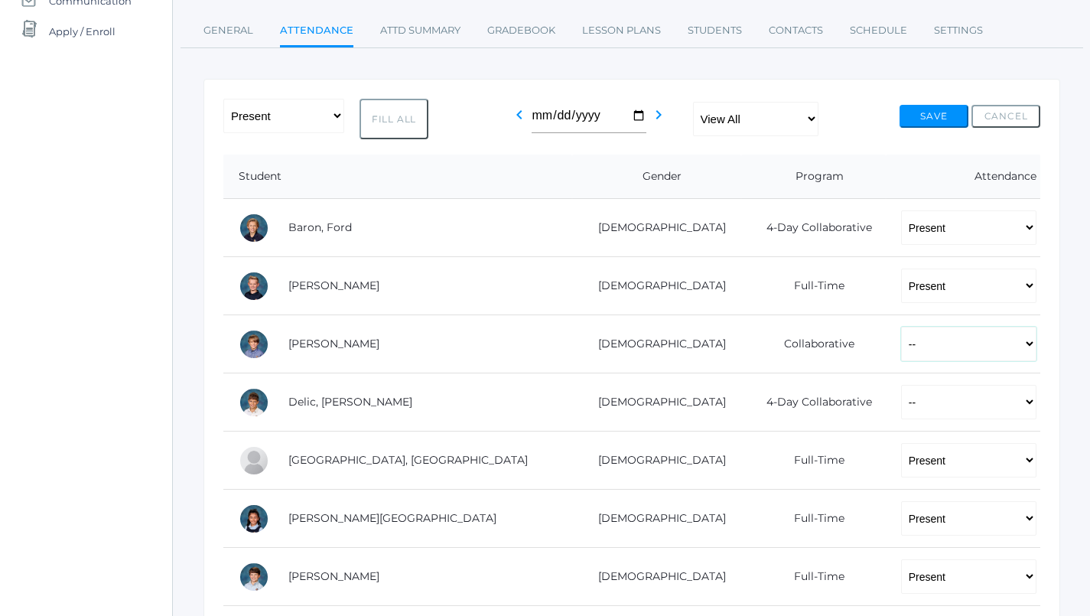
select select "AU"
click at [934, 99] on div "-- Present Present-At-Home Tardy Excused Tardy Unexcused Absent Excused Absent …" at bounding box center [631, 119] width 817 height 41
click at [934, 111] on button "Save" at bounding box center [933, 116] width 69 height 23
